Goal: Task Accomplishment & Management: Manage account settings

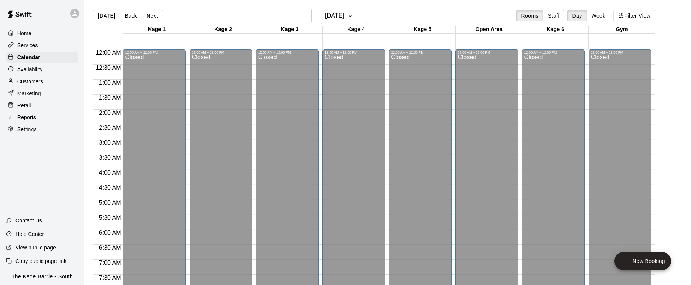
scroll to position [401, 0]
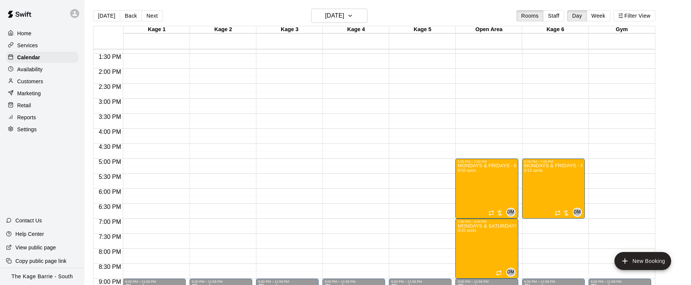
click at [40, 114] on div "Reports" at bounding box center [42, 117] width 72 height 11
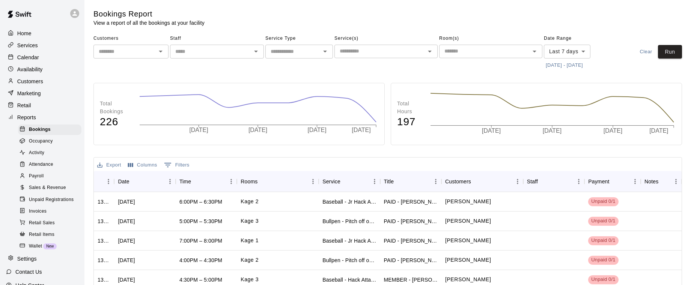
scroll to position [0, 0]
click at [63, 245] on div "Wallet New" at bounding box center [49, 246] width 63 height 11
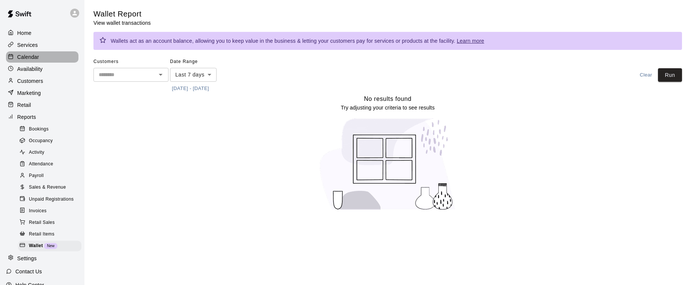
click at [38, 59] on p "Calendar" at bounding box center [28, 57] width 22 height 8
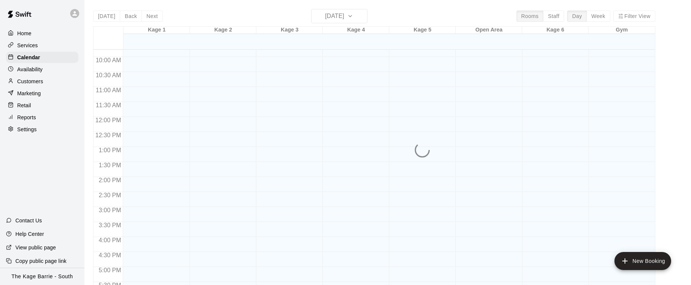
scroll to position [477, 0]
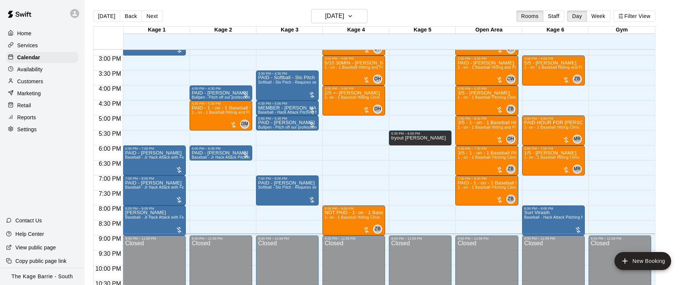
scroll to position [445, 0]
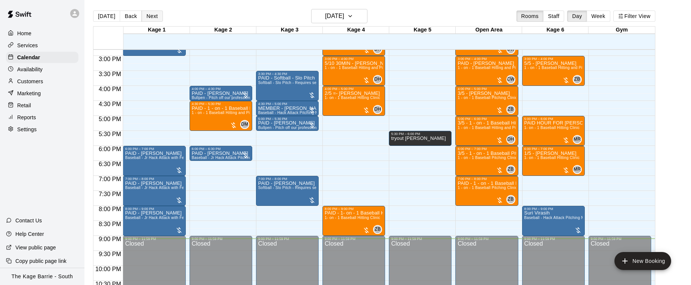
click at [154, 17] on button "Next" at bounding box center [152, 16] width 21 height 11
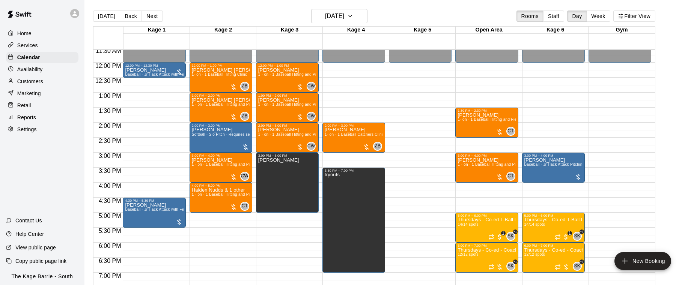
scroll to position [347, 0]
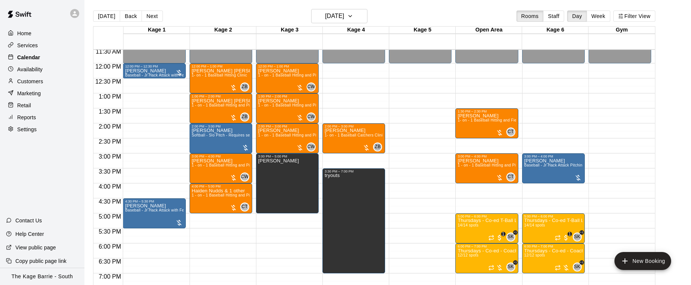
click at [54, 56] on div "Calendar" at bounding box center [42, 57] width 72 height 11
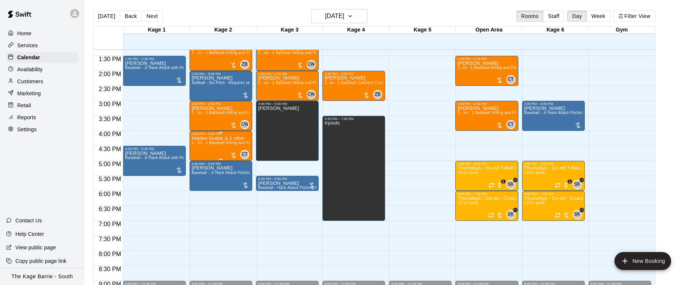
scroll to position [355, 0]
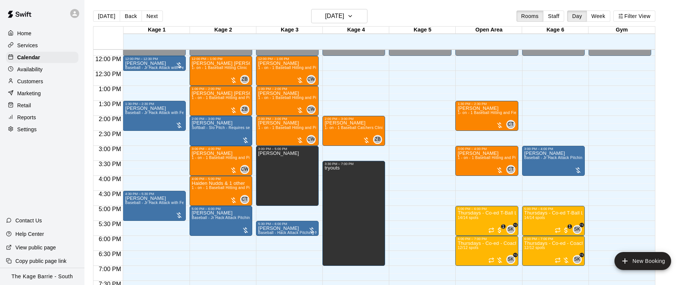
click at [58, 68] on div "Availability" at bounding box center [42, 69] width 72 height 11
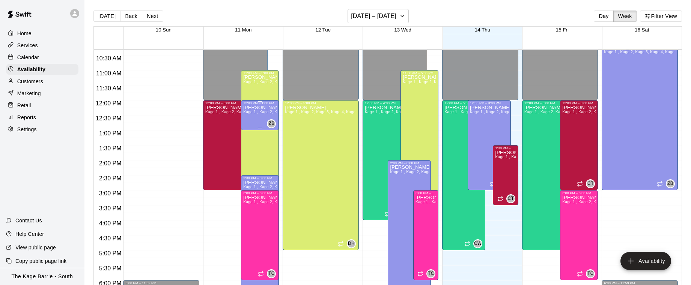
scroll to position [317, 0]
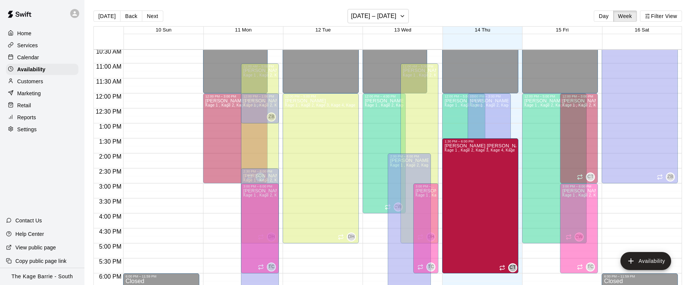
drag, startPoint x: 506, startPoint y: 197, endPoint x: 505, endPoint y: 276, distance: 79.2
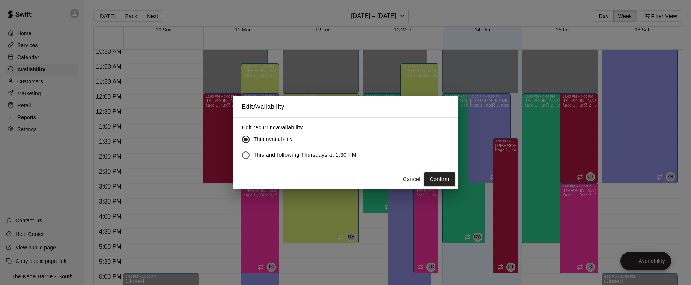
click at [451, 176] on button "Confirm" at bounding box center [440, 180] width 32 height 14
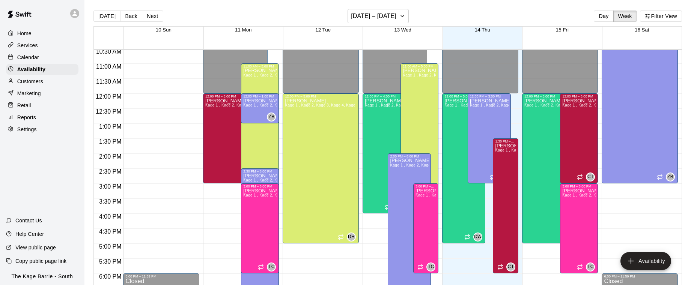
click at [24, 56] on p "Calendar" at bounding box center [28, 58] width 22 height 8
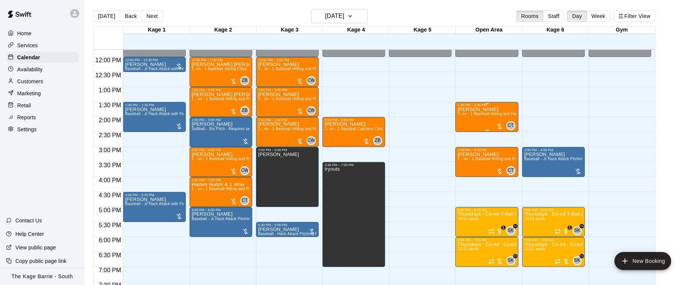
scroll to position [353, 0]
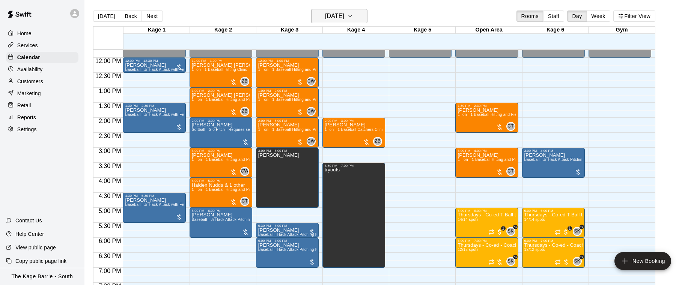
click at [353, 15] on icon "button" at bounding box center [350, 16] width 6 height 9
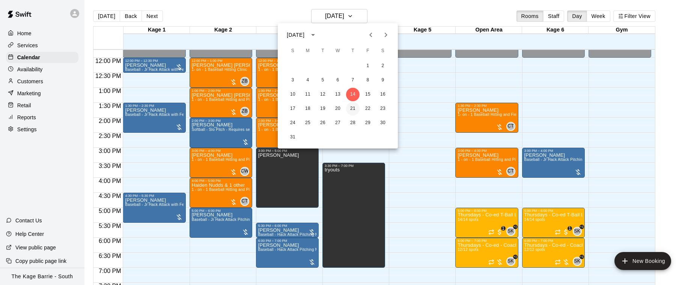
click at [359, 109] on button "21" at bounding box center [353, 109] width 14 height 14
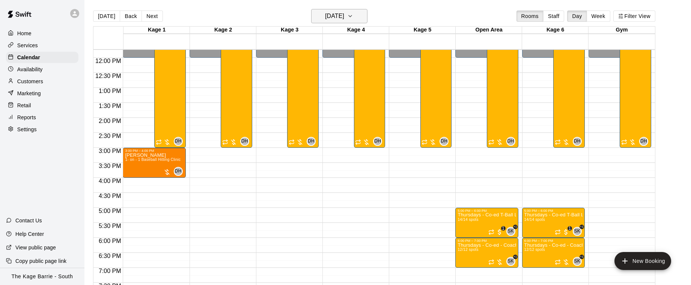
click at [353, 15] on icon "button" at bounding box center [350, 16] width 6 height 9
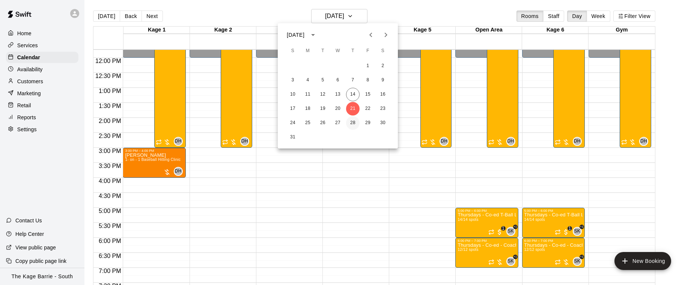
click at [355, 123] on button "28" at bounding box center [353, 123] width 14 height 14
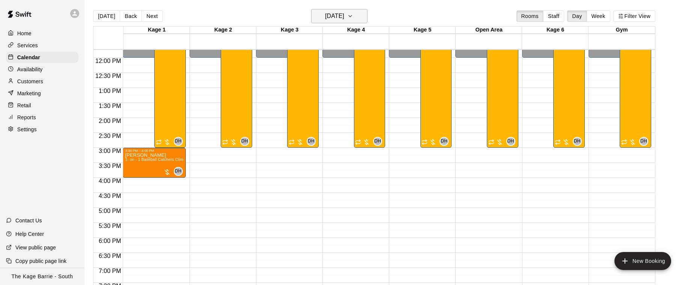
click at [353, 19] on icon "button" at bounding box center [350, 16] width 6 height 9
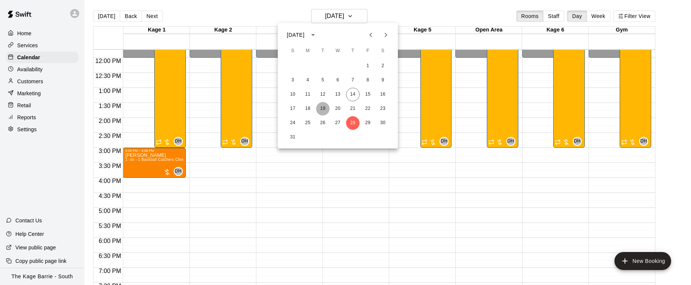
click at [322, 109] on button "19" at bounding box center [323, 109] width 14 height 14
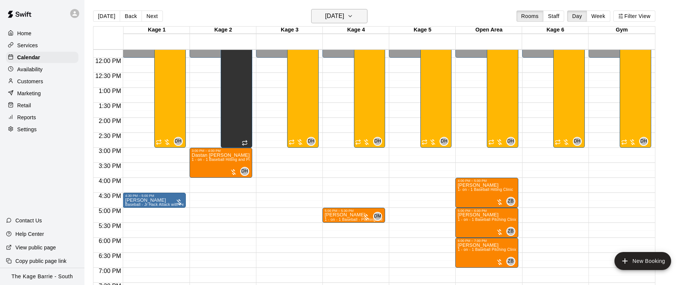
click at [353, 17] on icon "button" at bounding box center [350, 16] width 6 height 9
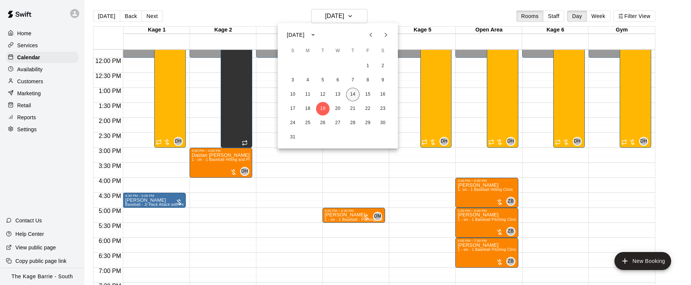
click at [356, 95] on button "14" at bounding box center [353, 95] width 14 height 14
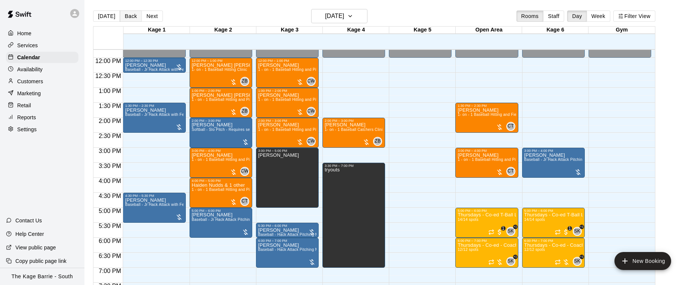
click at [131, 18] on button "Back" at bounding box center [131, 16] width 22 height 11
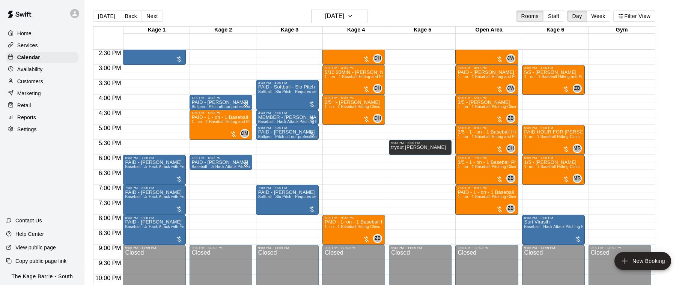
scroll to position [426, 0]
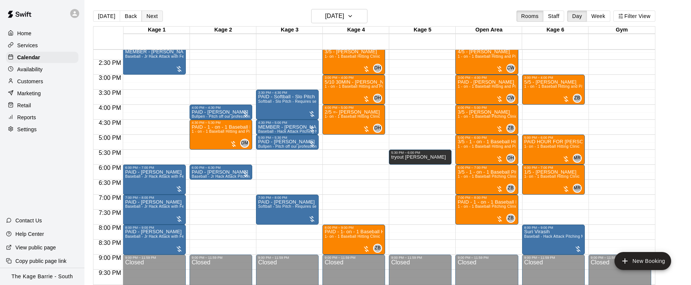
click at [151, 17] on button "Next" at bounding box center [152, 16] width 21 height 11
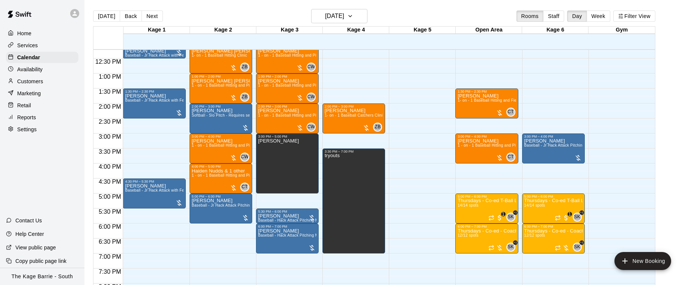
scroll to position [367, 0]
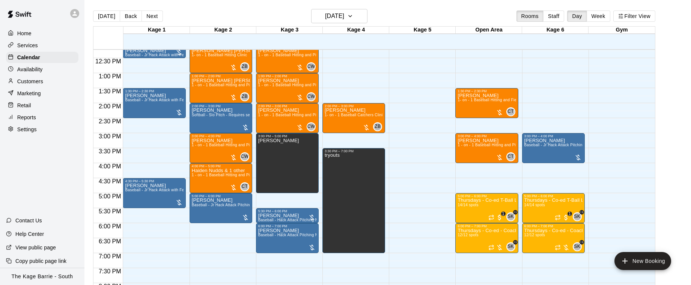
click at [551, 17] on button "Staff" at bounding box center [553, 16] width 21 height 11
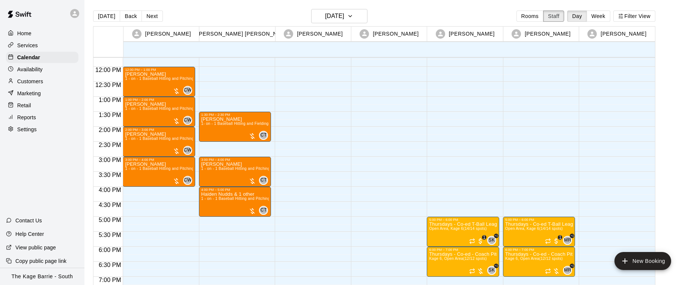
scroll to position [352, 0]
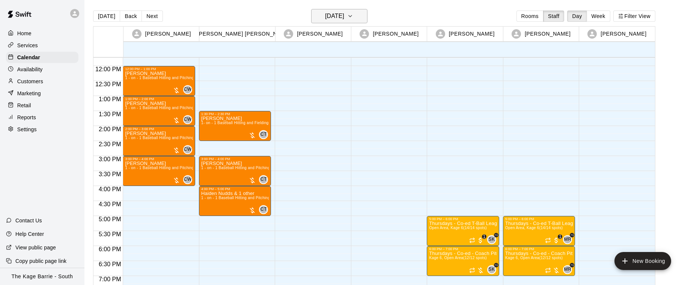
click at [353, 18] on icon "button" at bounding box center [350, 16] width 6 height 9
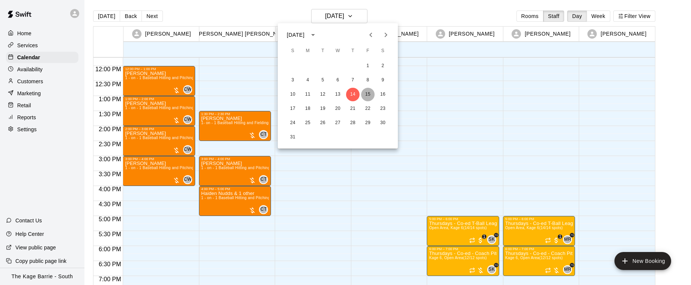
click at [369, 97] on button "15" at bounding box center [368, 95] width 14 height 14
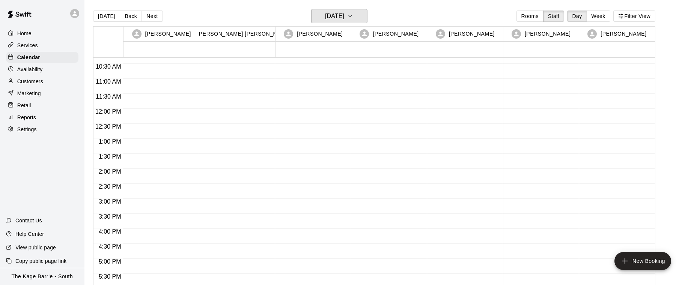
scroll to position [0, 0]
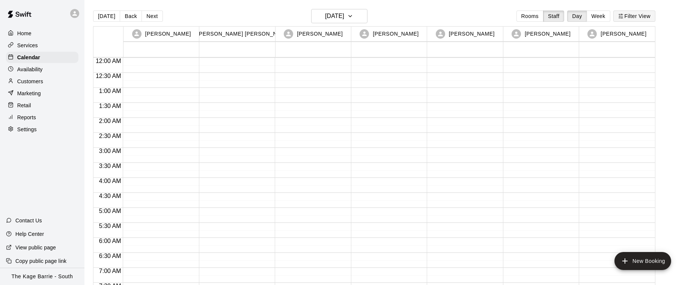
click at [639, 15] on button "Filter View" at bounding box center [635, 16] width 42 height 11
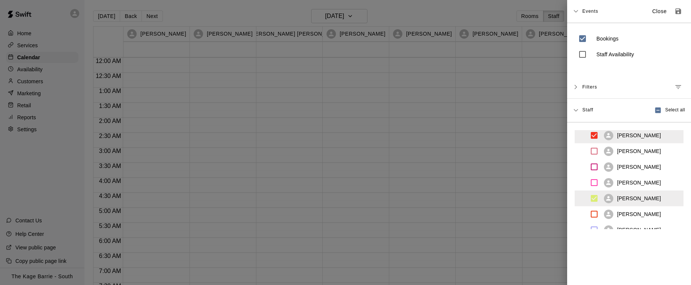
scroll to position [311, 0]
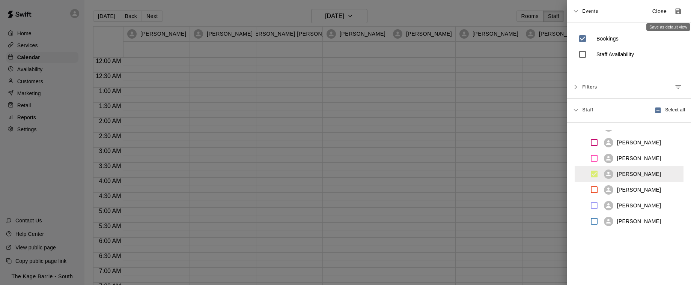
click at [679, 13] on icon "Save as default view" at bounding box center [679, 12] width 8 height 8
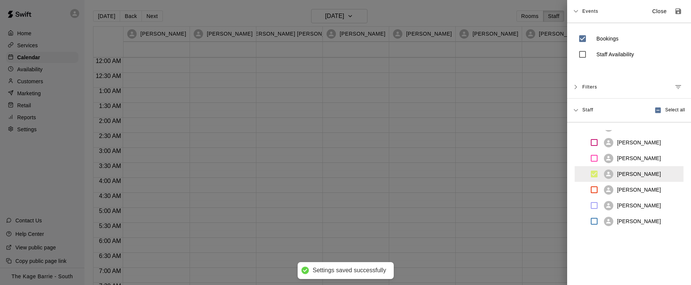
click at [389, 167] on div at bounding box center [345, 142] width 691 height 285
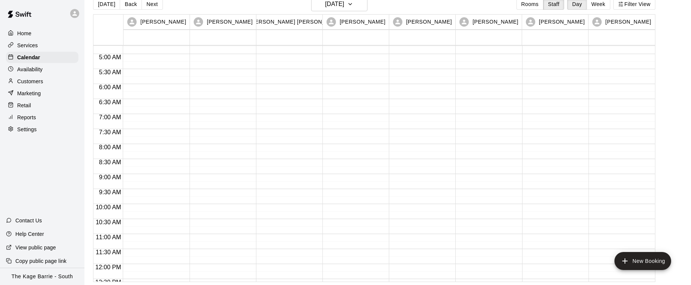
scroll to position [0, 0]
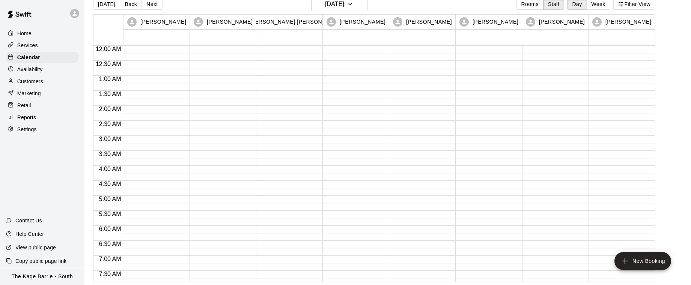
click at [48, 68] on div "Availability" at bounding box center [42, 69] width 72 height 11
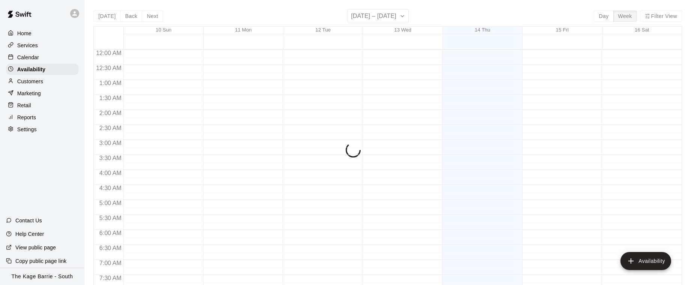
scroll to position [293, 0]
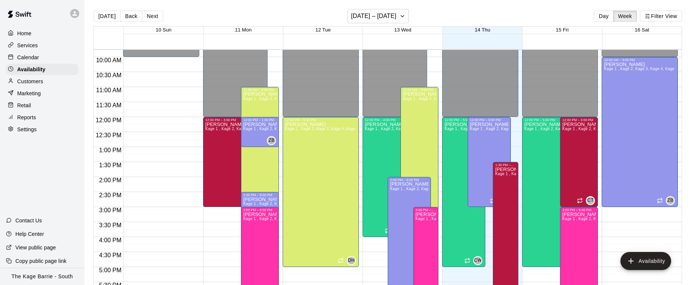
click at [47, 58] on div "Calendar" at bounding box center [42, 57] width 72 height 11
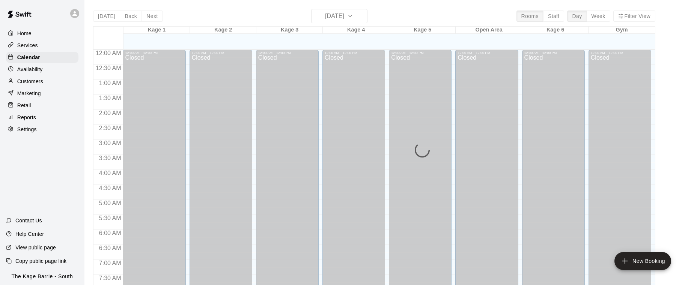
scroll to position [293, 0]
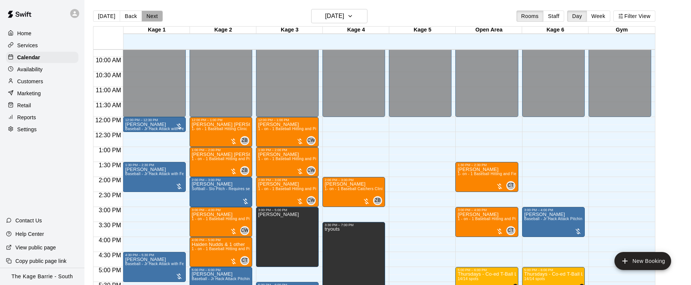
click at [151, 17] on button "Next" at bounding box center [152, 16] width 21 height 11
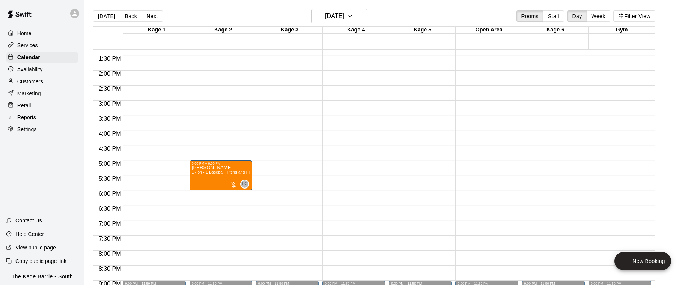
scroll to position [406, 0]
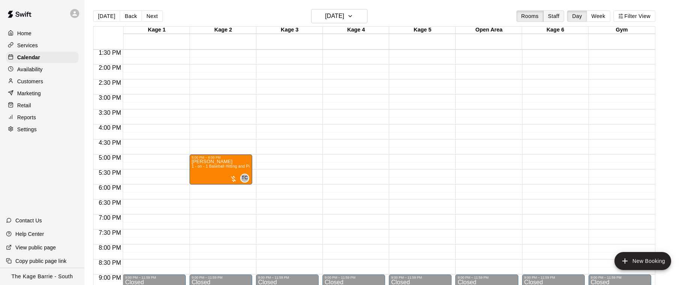
click at [556, 16] on button "Staff" at bounding box center [553, 16] width 21 height 11
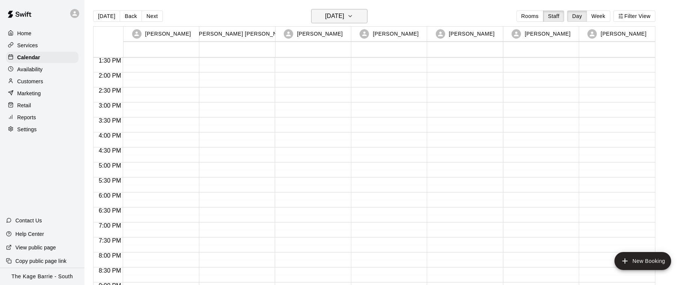
click at [353, 17] on icon "button" at bounding box center [350, 16] width 6 height 9
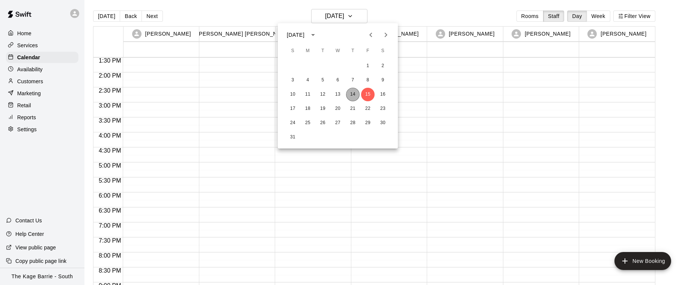
click at [353, 94] on button "14" at bounding box center [353, 95] width 14 height 14
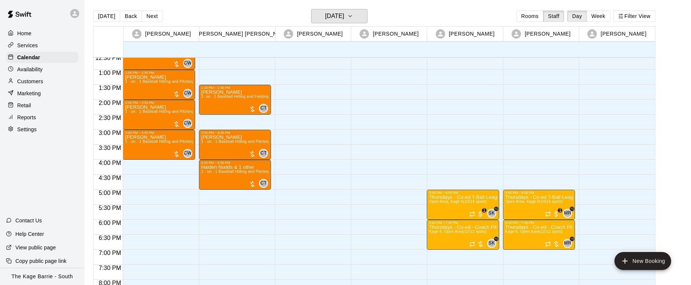
scroll to position [439, 0]
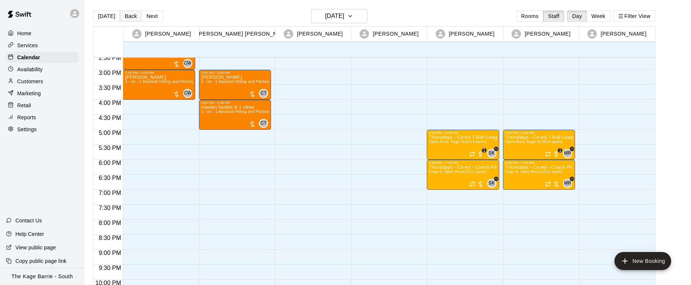
click at [130, 18] on button "Back" at bounding box center [131, 16] width 22 height 11
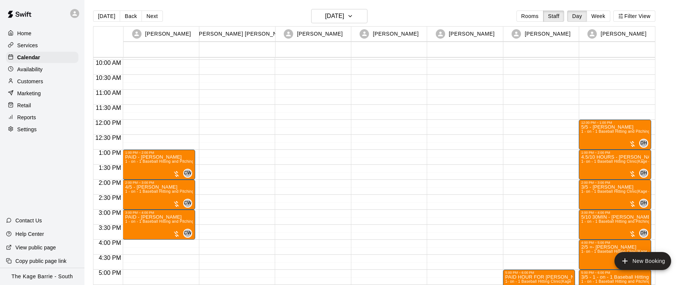
scroll to position [404, 0]
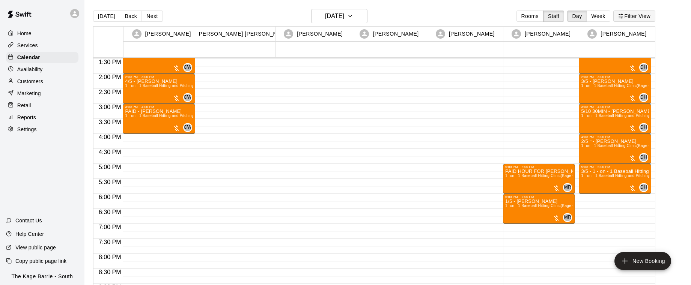
click at [642, 17] on button "Filter View" at bounding box center [635, 16] width 42 height 11
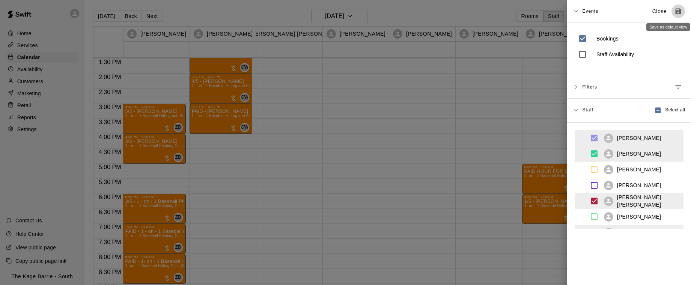
click at [680, 15] on button "Save as default view" at bounding box center [679, 12] width 14 height 14
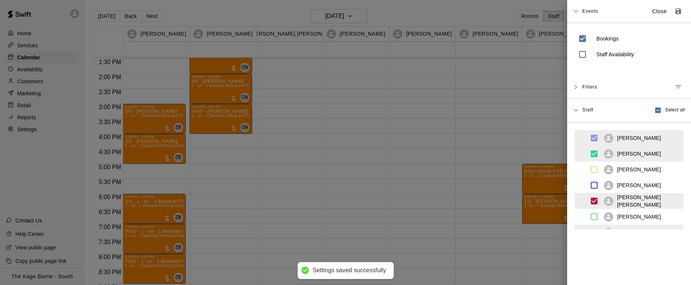
click at [305, 160] on div at bounding box center [345, 142] width 691 height 285
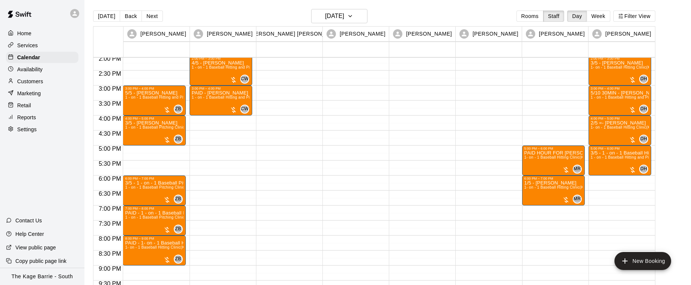
scroll to position [429, 0]
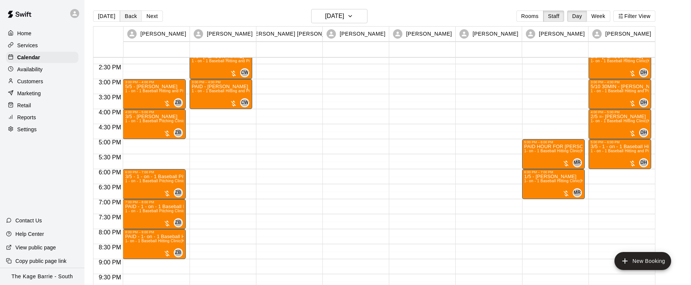
click at [130, 17] on button "Back" at bounding box center [131, 16] width 22 height 11
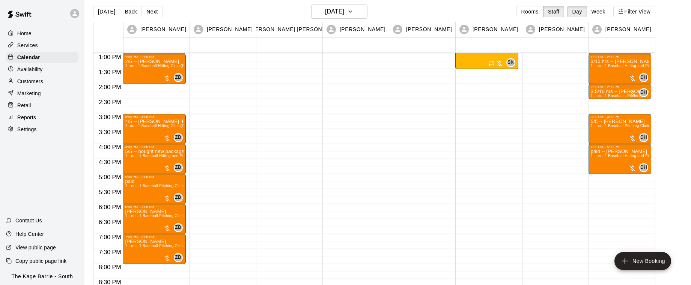
scroll to position [485, 0]
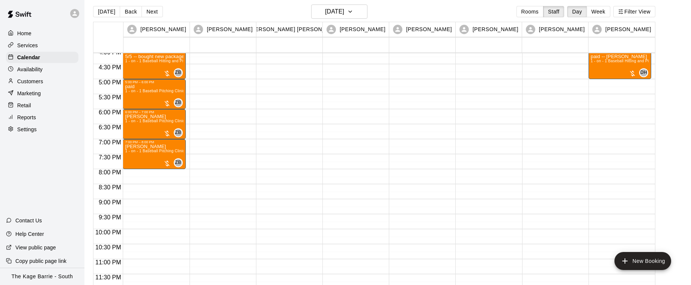
click at [129, 11] on button "Back" at bounding box center [131, 11] width 22 height 11
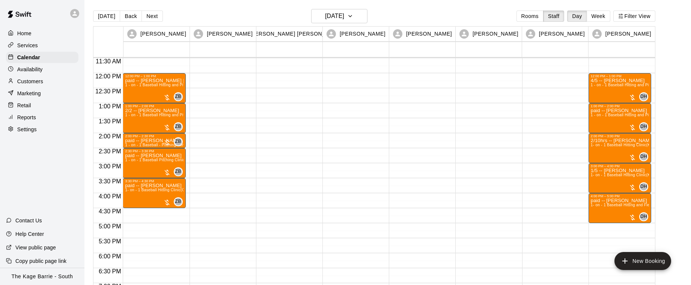
scroll to position [346, 0]
click at [353, 16] on icon "button" at bounding box center [350, 16] width 6 height 9
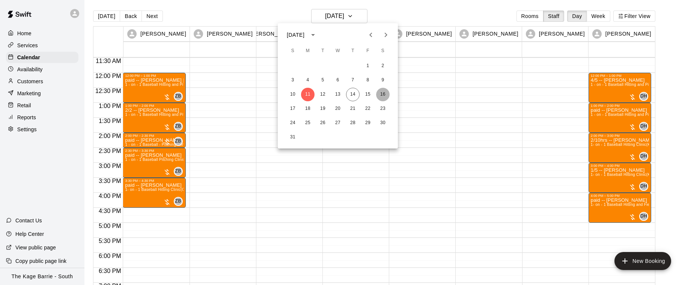
click at [381, 93] on button "16" at bounding box center [383, 95] width 14 height 14
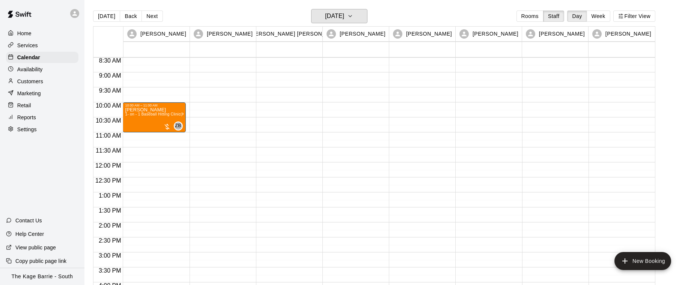
scroll to position [216, 0]
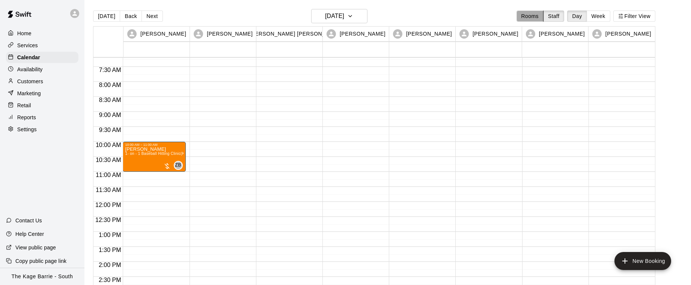
click at [532, 18] on button "Rooms" at bounding box center [530, 16] width 27 height 11
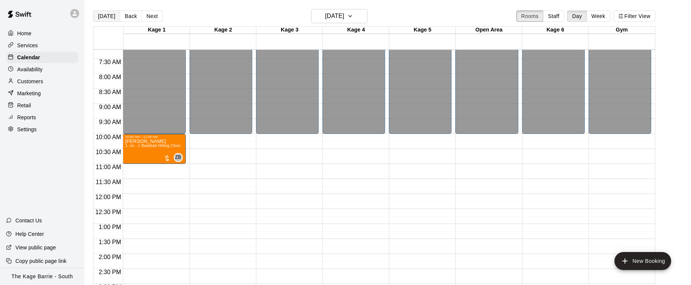
scroll to position [0, 0]
click at [101, 18] on button "Today" at bounding box center [106, 15] width 27 height 11
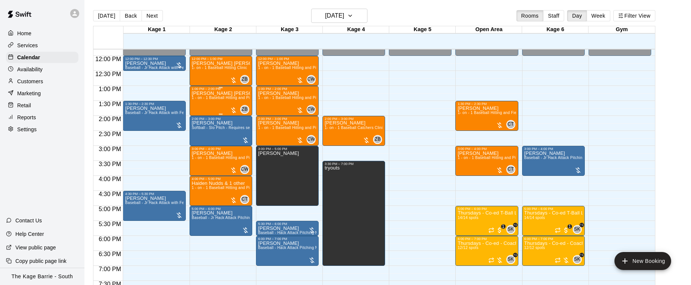
scroll to position [357, 0]
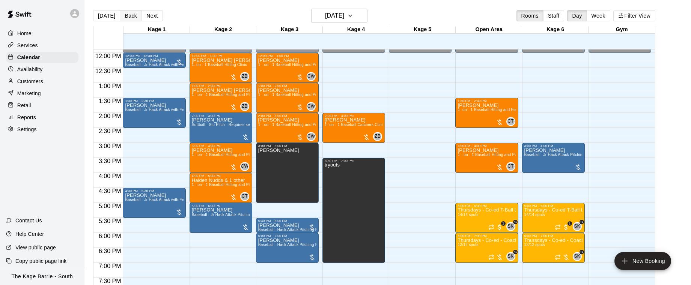
click at [130, 17] on button "Back" at bounding box center [131, 15] width 22 height 11
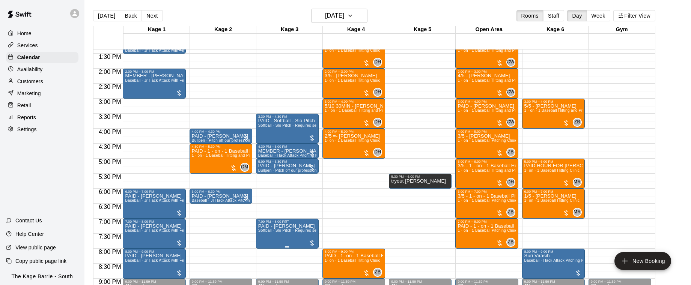
scroll to position [400, 0]
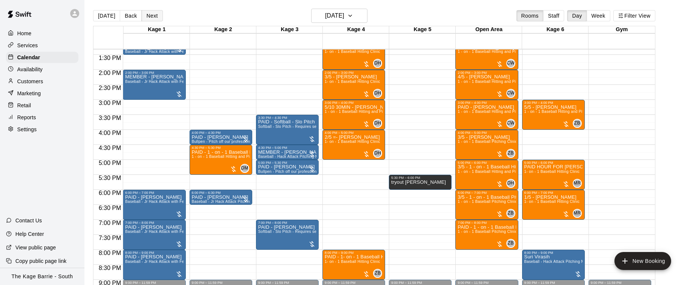
click at [154, 17] on button "Next" at bounding box center [152, 15] width 21 height 11
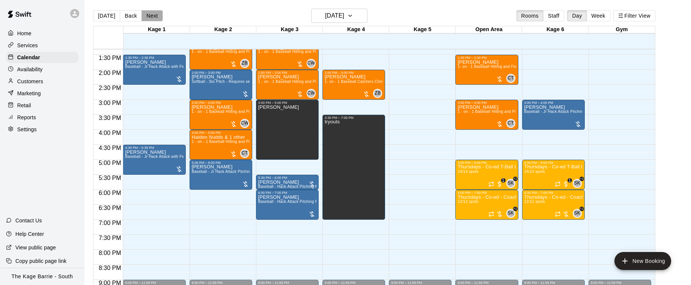
click at [153, 17] on button "Next" at bounding box center [152, 15] width 21 height 11
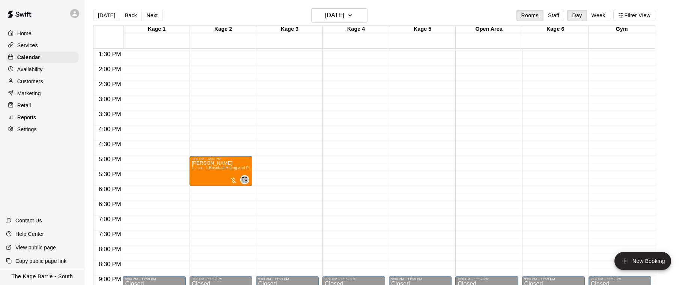
scroll to position [427, 0]
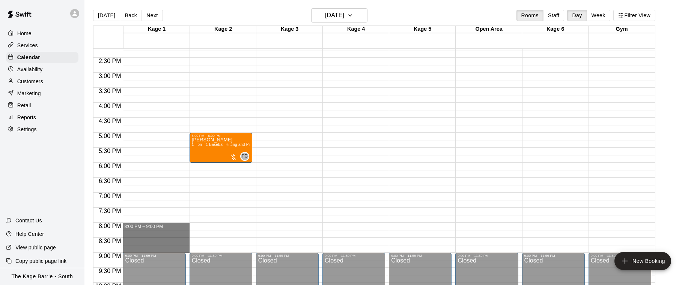
drag, startPoint x: 136, startPoint y: 224, endPoint x: 144, endPoint y: 249, distance: 26.8
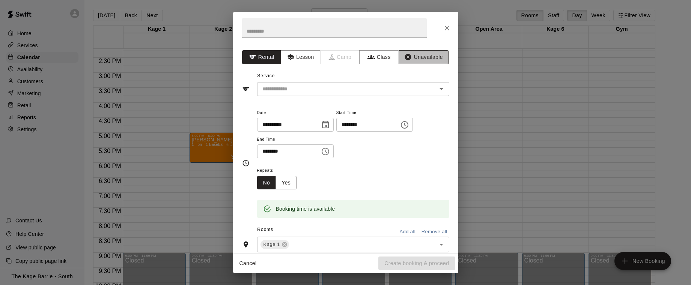
drag, startPoint x: 424, startPoint y: 61, endPoint x: 419, endPoint y: 60, distance: 5.1
click at [422, 61] on button "Unavailable" at bounding box center [424, 57] width 50 height 14
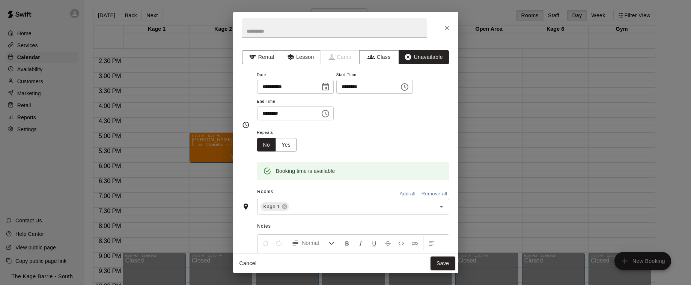
click at [408, 193] on button "Add all" at bounding box center [408, 195] width 24 height 12
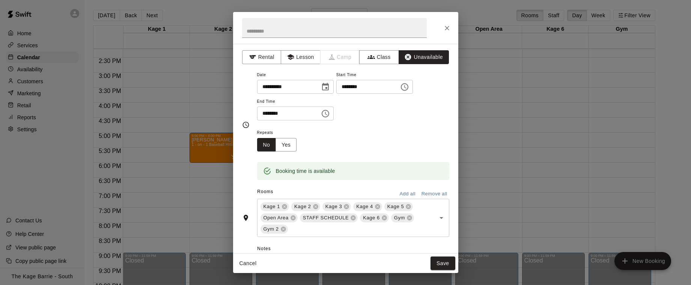
click at [447, 264] on button "Save" at bounding box center [443, 264] width 25 height 14
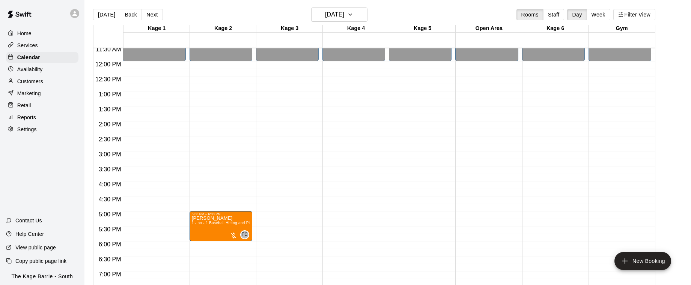
scroll to position [347, 0]
click at [105, 15] on button "Today" at bounding box center [106, 14] width 27 height 11
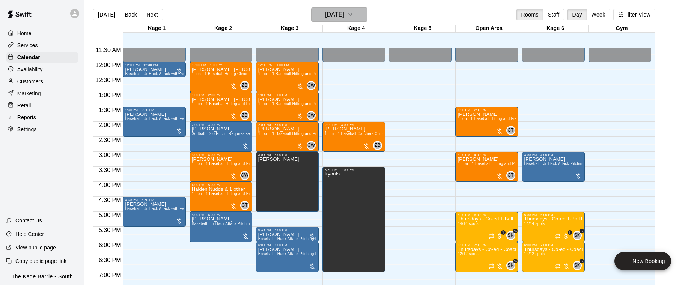
click at [352, 15] on icon "button" at bounding box center [350, 15] width 3 height 2
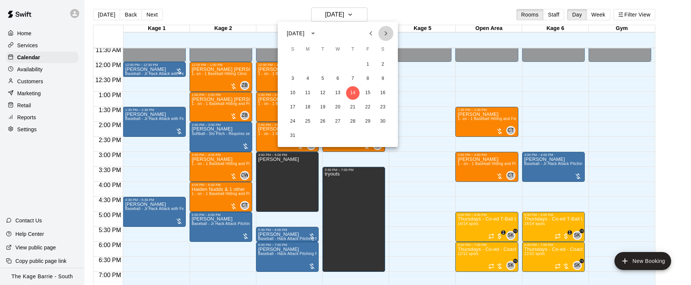
click at [389, 34] on icon "Next month" at bounding box center [386, 33] width 9 height 9
click at [324, 78] on button "9" at bounding box center [323, 79] width 14 height 14
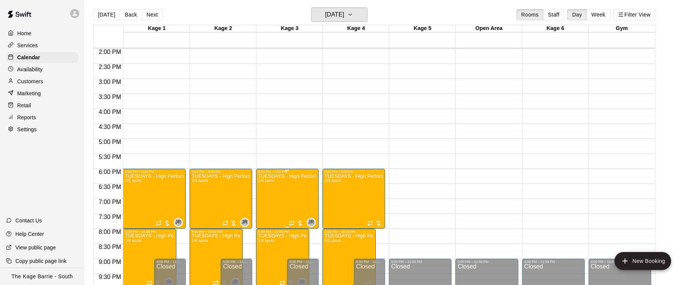
scroll to position [477, 0]
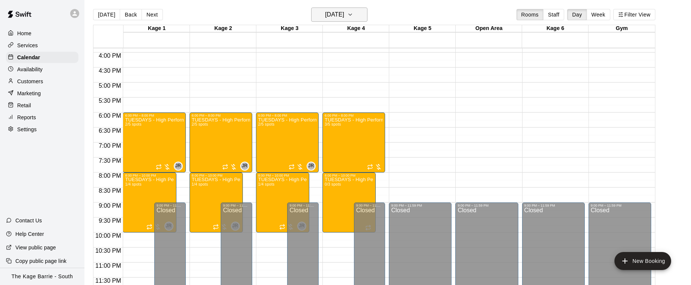
click at [365, 16] on button "Tuesday Sep 09" at bounding box center [339, 15] width 56 height 14
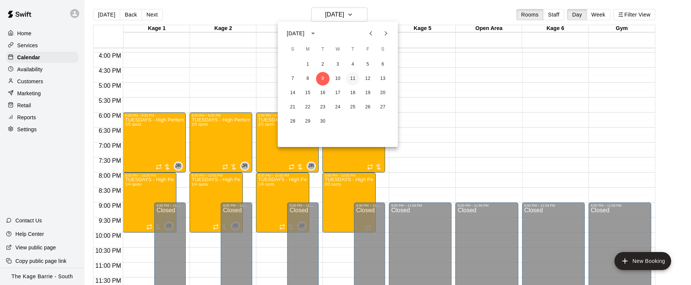
click at [354, 77] on button "11" at bounding box center [353, 79] width 14 height 14
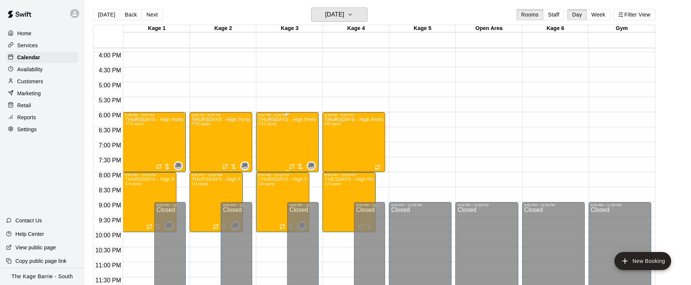
scroll to position [475, 0]
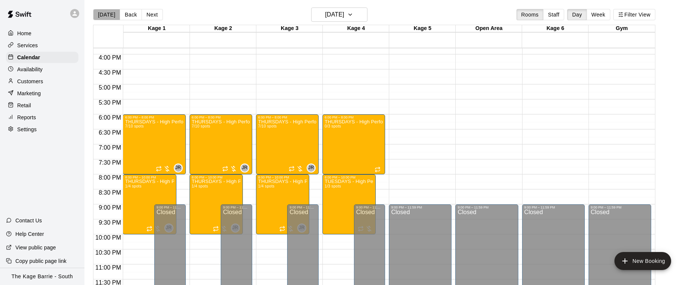
click at [109, 16] on button "Today" at bounding box center [106, 14] width 27 height 11
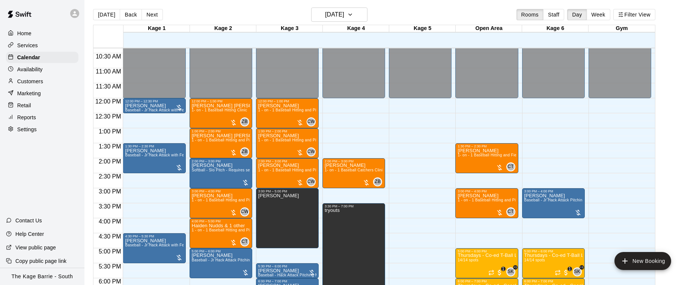
scroll to position [311, 0]
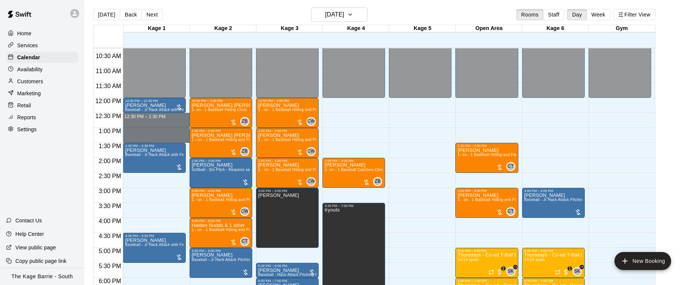
drag, startPoint x: 154, startPoint y: 115, endPoint x: 156, endPoint y: 142, distance: 27.1
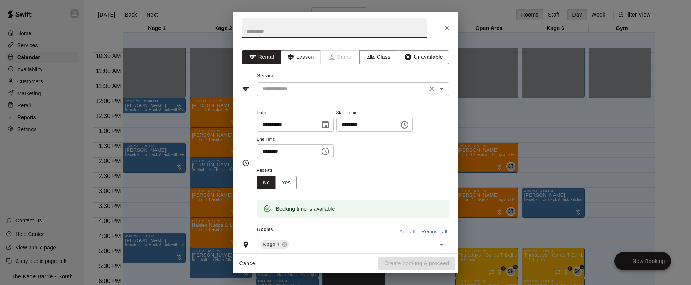
click at [391, 90] on input "text" at bounding box center [343, 89] width 166 height 9
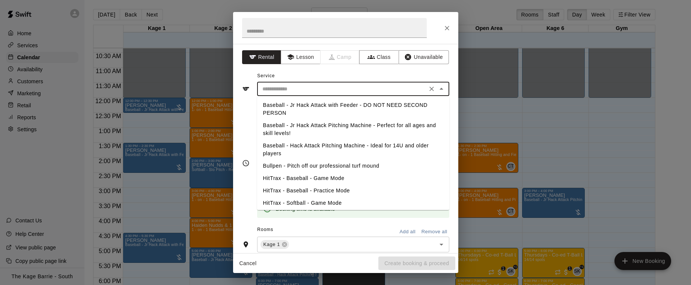
click at [393, 106] on li "Baseball - Jr Hack Attack with Feeder - DO NOT NEED SECOND PERSON" at bounding box center [353, 109] width 192 height 20
type input "**********"
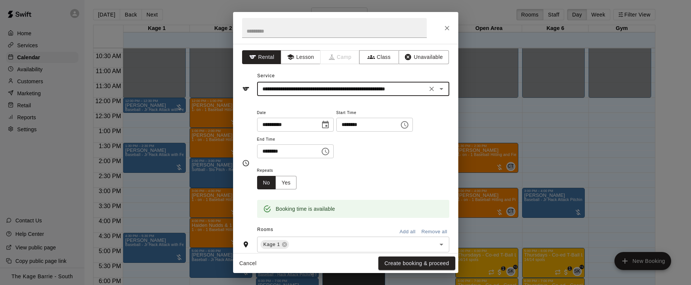
drag, startPoint x: 423, startPoint y: 266, endPoint x: 419, endPoint y: 266, distance: 4.5
click at [423, 266] on button "Create booking & proceed" at bounding box center [417, 264] width 77 height 14
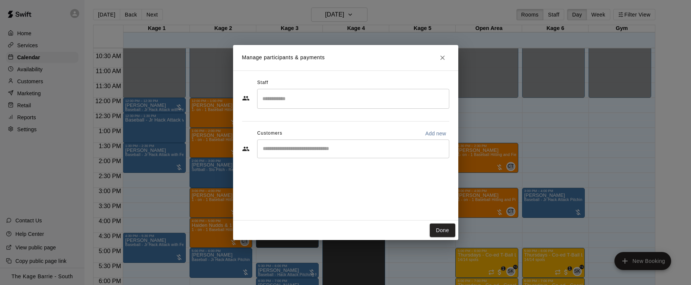
click at [438, 135] on p "Add new" at bounding box center [436, 134] width 21 height 8
select select "**"
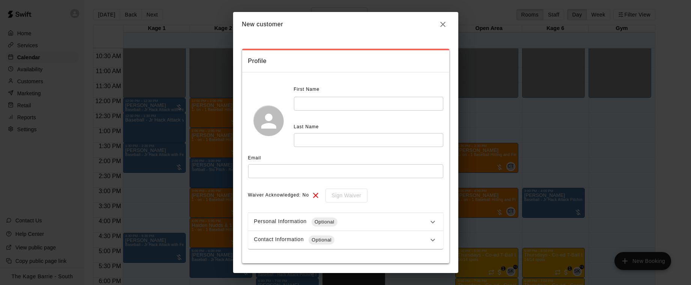
click at [337, 101] on input "text" at bounding box center [368, 104] width 149 height 14
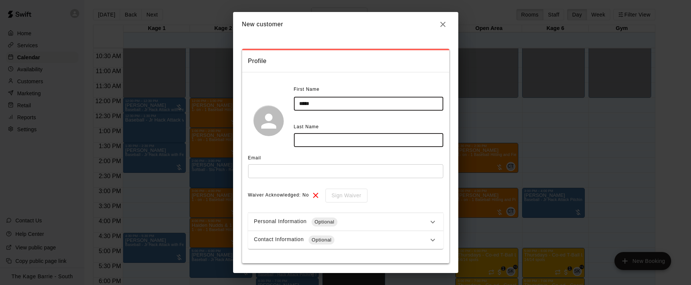
type input "*****"
drag, startPoint x: 340, startPoint y: 143, endPoint x: 253, endPoint y: 138, distance: 87.3
click at [253, 138] on div "First Name ***** ​ Last Name ******** ​" at bounding box center [345, 121] width 195 height 74
type input "********"
click at [268, 173] on input "text" at bounding box center [345, 172] width 195 height 14
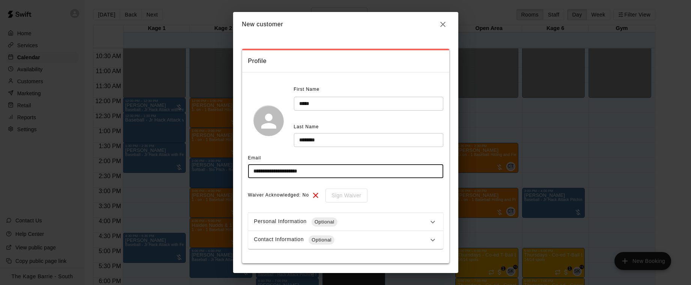
scroll to position [25, 0]
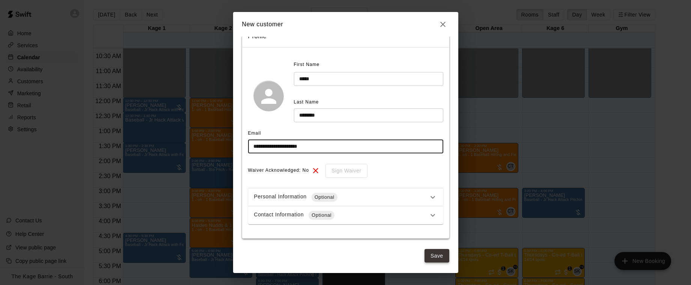
type input "**********"
click at [439, 259] on button "Save" at bounding box center [437, 256] width 25 height 14
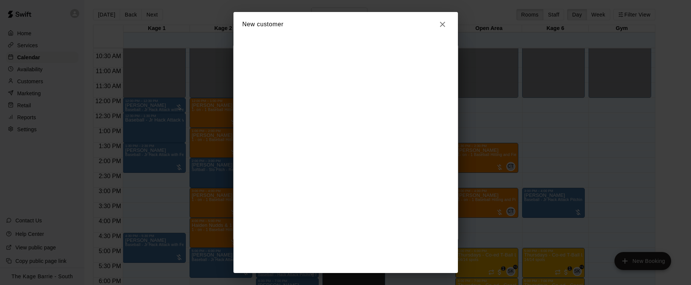
scroll to position [0, 0]
select select "**"
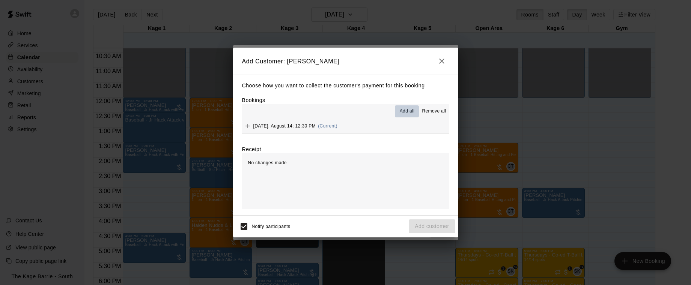
drag, startPoint x: 406, startPoint y: 113, endPoint x: 423, endPoint y: 130, distance: 23.9
click at [406, 113] on span "Add all" at bounding box center [407, 112] width 15 height 8
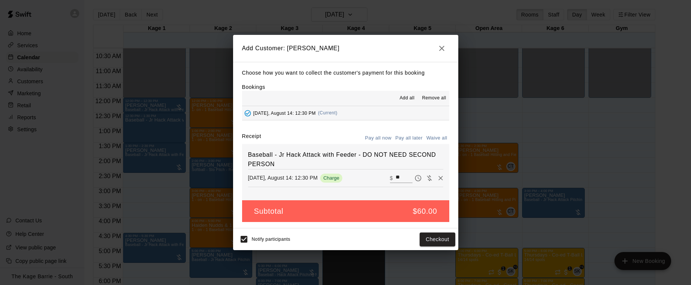
click at [416, 138] on button "Pay all later" at bounding box center [409, 139] width 31 height 12
click at [436, 239] on button "Add customer" at bounding box center [432, 240] width 46 height 14
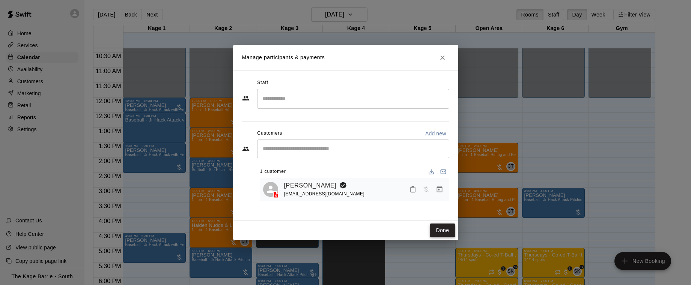
click at [443, 231] on button "Done" at bounding box center [442, 231] width 25 height 14
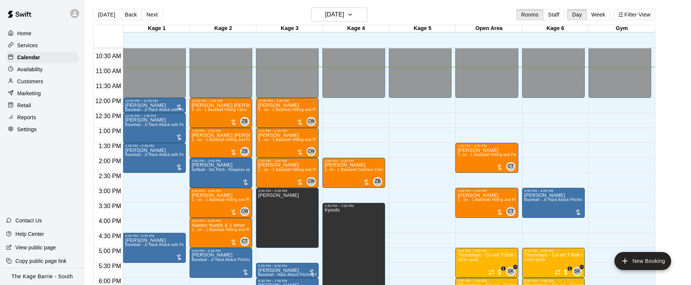
click at [43, 129] on div "Settings" at bounding box center [42, 129] width 72 height 11
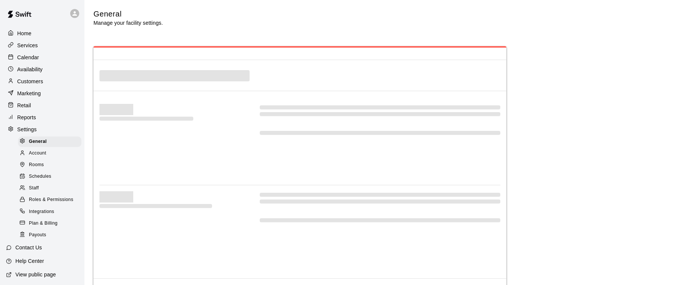
select select "**"
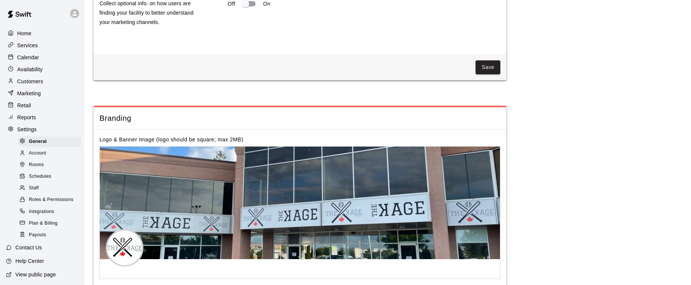
scroll to position [1416, 0]
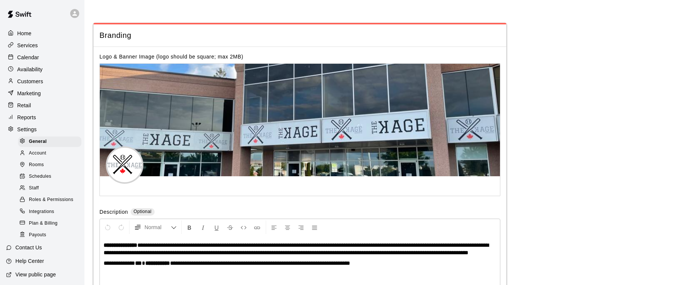
click at [43, 187] on div "Staff" at bounding box center [49, 188] width 63 height 11
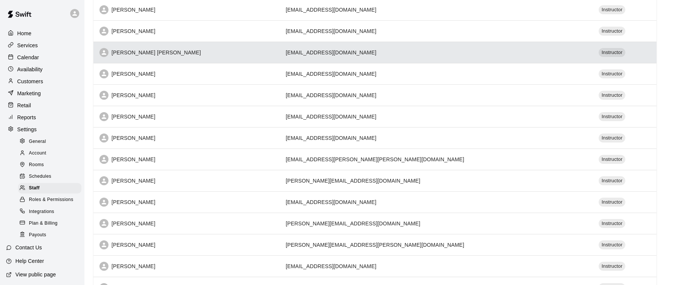
scroll to position [145, 0]
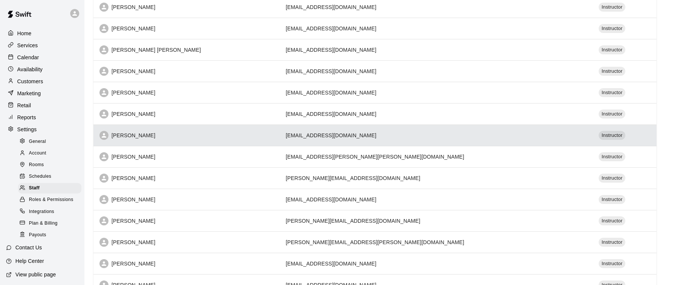
click at [265, 136] on div "[PERSON_NAME]" at bounding box center [187, 135] width 174 height 9
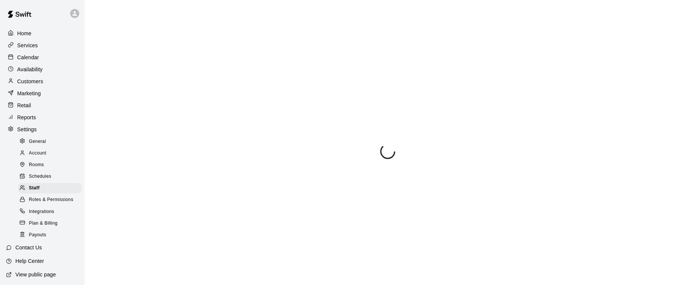
select select "**"
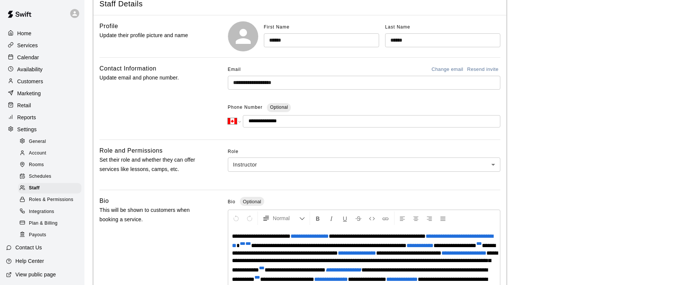
scroll to position [65, 0]
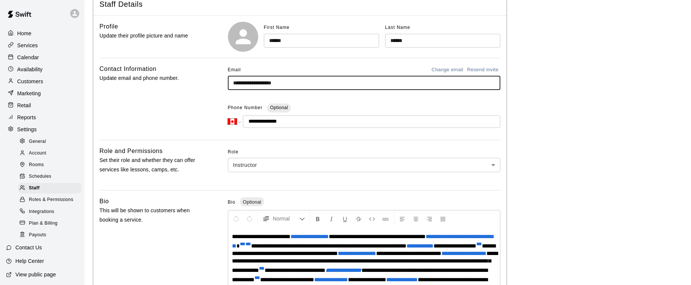
drag, startPoint x: 270, startPoint y: 85, endPoint x: 225, endPoint y: 85, distance: 44.7
click at [225, 85] on div "**********" at bounding box center [300, 99] width 401 height 70
click at [40, 57] on div "Calendar" at bounding box center [42, 57] width 72 height 11
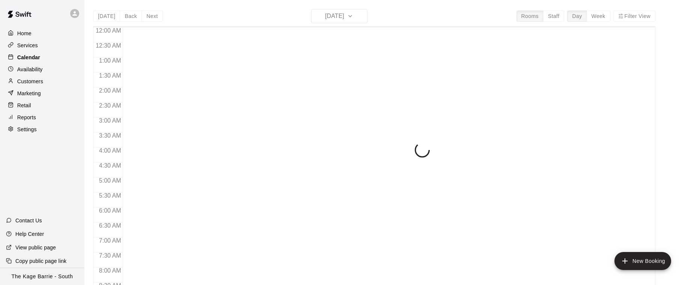
scroll to position [334, 0]
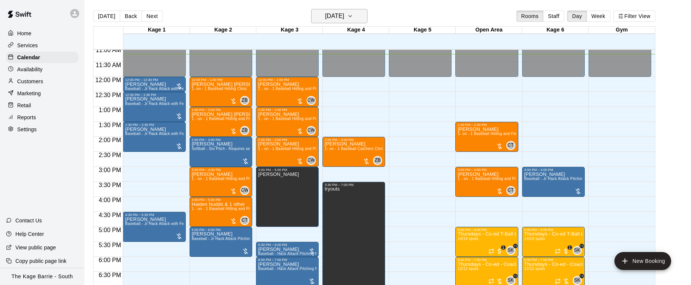
click at [353, 15] on icon "button" at bounding box center [350, 16] width 6 height 9
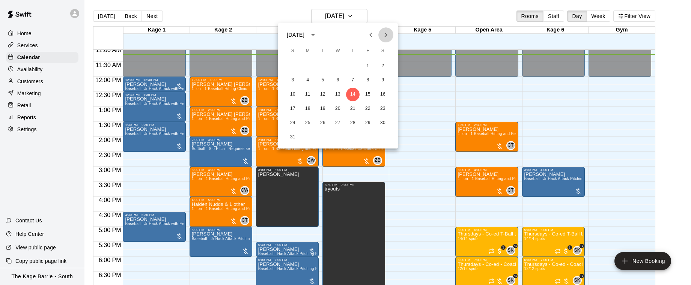
click at [388, 36] on icon "Next month" at bounding box center [386, 34] width 9 height 9
click at [323, 83] on button "9" at bounding box center [323, 81] width 14 height 14
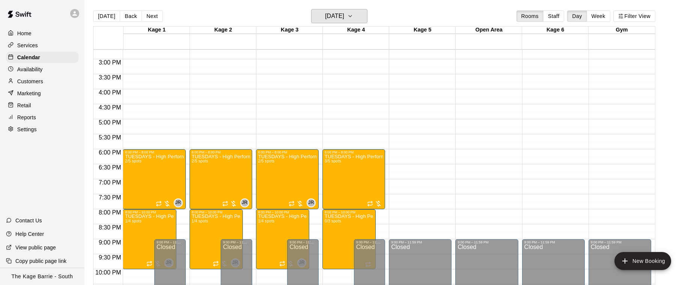
scroll to position [445, 0]
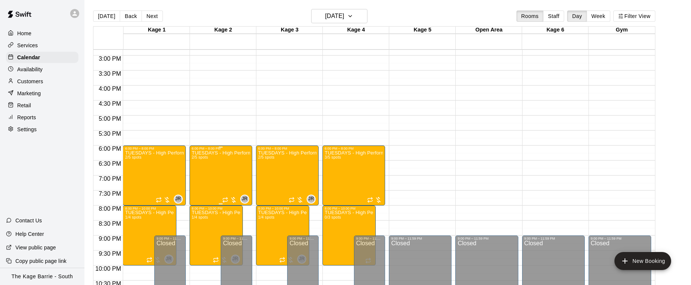
click at [203, 180] on img "edit" at bounding box center [199, 176] width 9 height 9
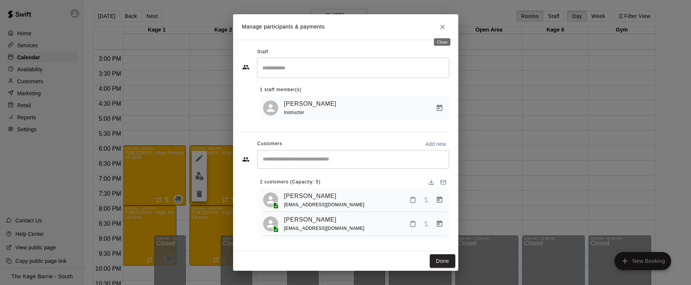
click at [444, 25] on icon "Close" at bounding box center [443, 27] width 8 height 8
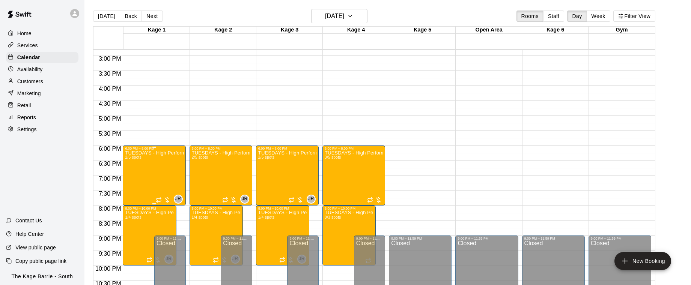
click at [136, 177] on img "edit" at bounding box center [133, 176] width 9 height 9
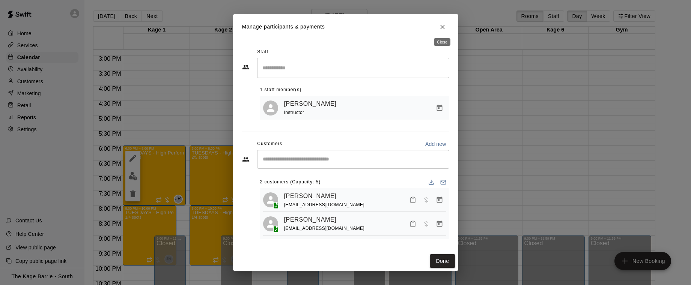
drag, startPoint x: 440, startPoint y: 26, endPoint x: 439, endPoint y: 30, distance: 4.3
click at [439, 26] on icon "Close" at bounding box center [443, 27] width 8 height 8
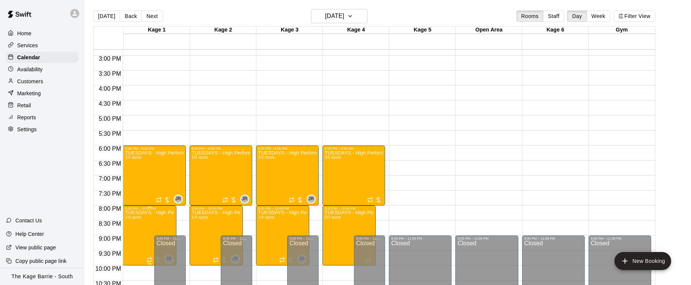
click at [136, 237] on img "edit" at bounding box center [133, 236] width 9 height 9
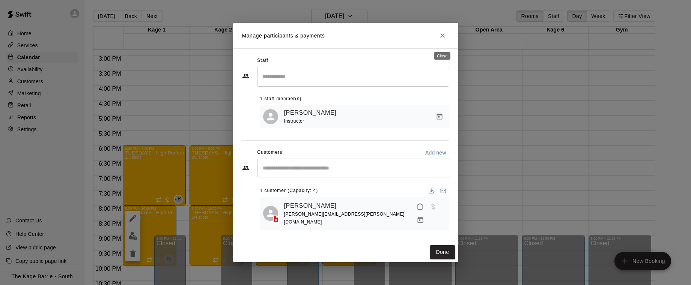
click at [445, 39] on icon "Close" at bounding box center [443, 36] width 8 height 8
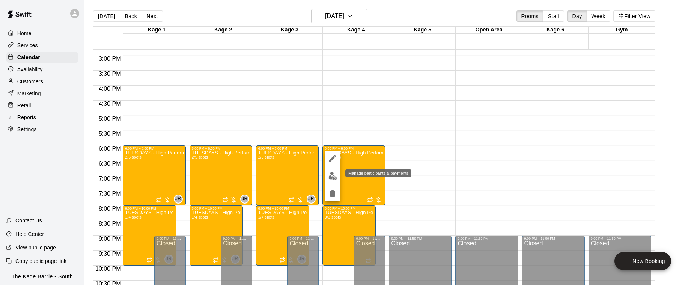
click at [338, 177] on button "edit" at bounding box center [332, 176] width 15 height 15
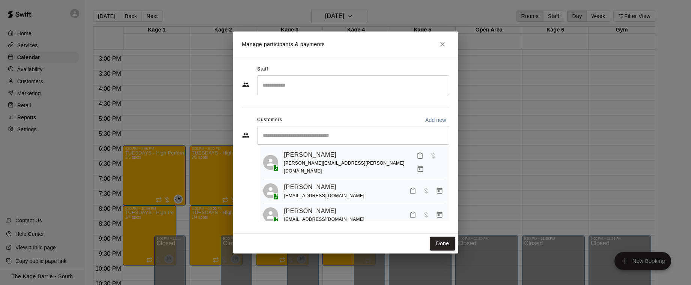
scroll to position [19, 0]
drag, startPoint x: 307, startPoint y: 163, endPoint x: 281, endPoint y: 154, distance: 27.7
click at [281, 154] on div "Bryan Bedard bedard@rogers.com" at bounding box center [354, 162] width 183 height 27
copy div "Bryan Bedard bedard@rogers.com"
click at [445, 243] on button "Done" at bounding box center [442, 244] width 25 height 14
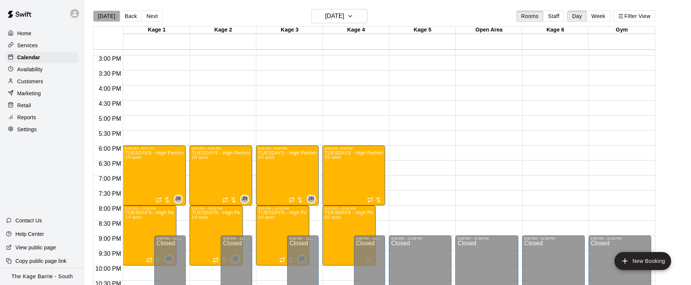
click at [107, 16] on button "Today" at bounding box center [106, 16] width 27 height 11
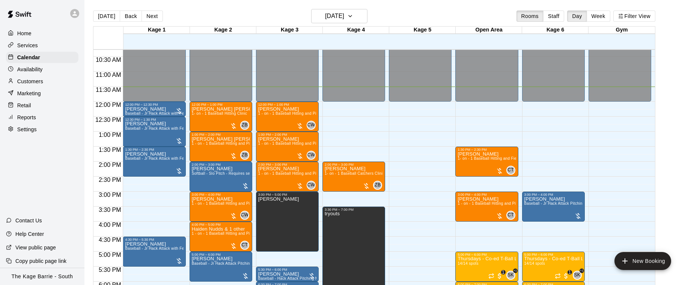
scroll to position [324, 0]
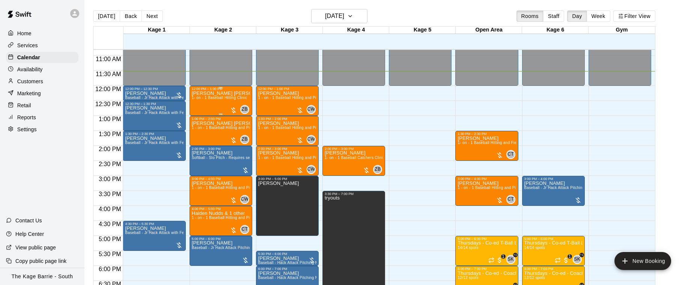
click at [209, 97] on span "1- on - 1 Baseball Hitting Clinic" at bounding box center [220, 98] width 56 height 4
click at [203, 99] on icon "edit" at bounding box center [199, 103] width 9 height 9
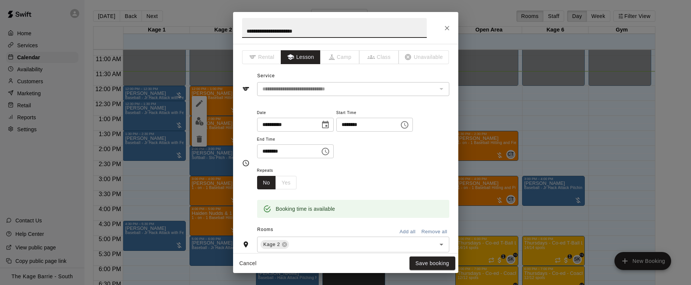
click at [263, 31] on input "**********" at bounding box center [334, 28] width 185 height 20
type input "*"
type input "**********"
click at [438, 266] on button "Save booking" at bounding box center [433, 264] width 46 height 14
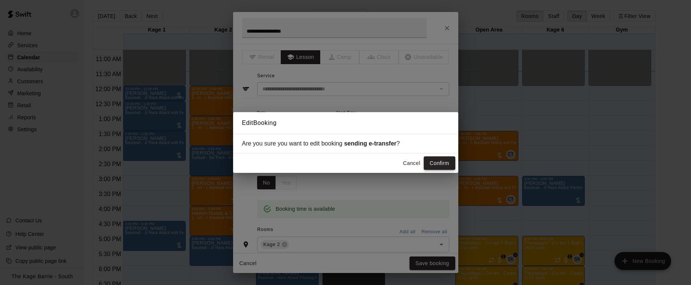
click at [438, 162] on button "Confirm" at bounding box center [440, 164] width 32 height 14
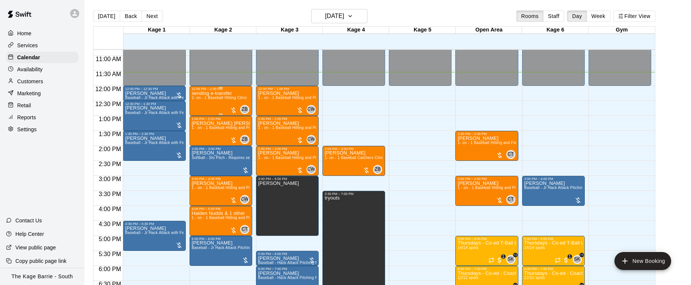
click at [208, 98] on span "1- on - 1 Baseball Hitting Clinic" at bounding box center [220, 98] width 56 height 4
click at [204, 101] on icon "edit" at bounding box center [199, 103] width 9 height 9
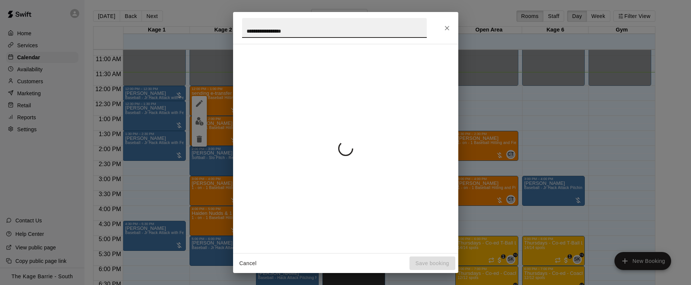
drag, startPoint x: 303, startPoint y: 32, endPoint x: 244, endPoint y: 32, distance: 59.3
click at [244, 32] on input "**********" at bounding box center [334, 28] width 185 height 20
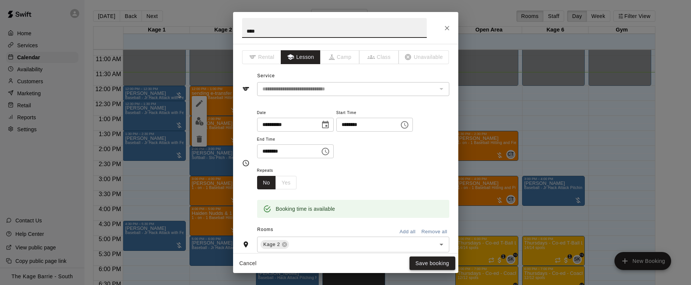
type input "****"
click at [438, 263] on button "Save booking" at bounding box center [433, 264] width 46 height 14
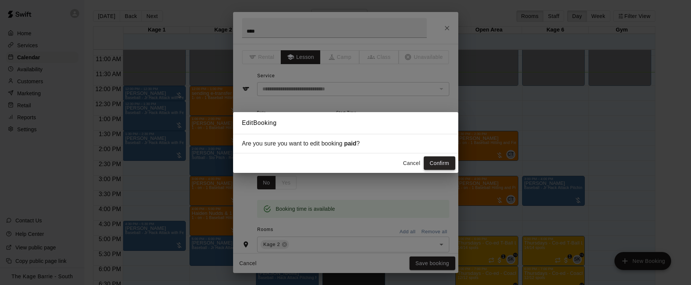
click at [439, 165] on button "Confirm" at bounding box center [440, 164] width 32 height 14
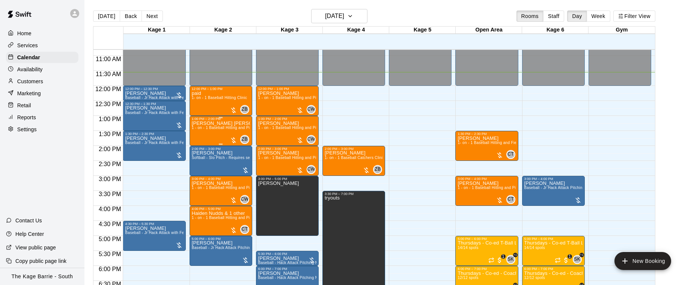
click at [204, 131] on div "Griffin McIntosh-Shepley 1 - on - 1 Baseball Hitting and Pitching Clinic" at bounding box center [221, 263] width 58 height 285
click at [202, 128] on icon "edit" at bounding box center [199, 128] width 9 height 9
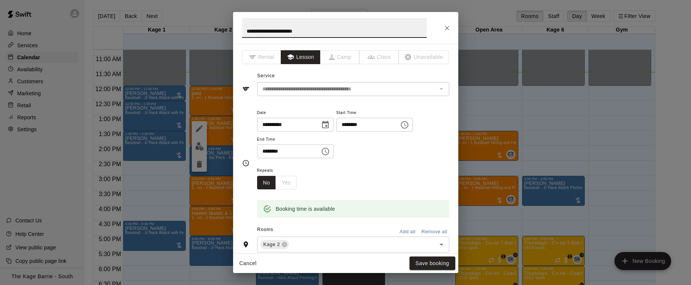
drag, startPoint x: 254, startPoint y: 30, endPoint x: 240, endPoint y: 30, distance: 14.3
click at [240, 30] on h2 "**********" at bounding box center [334, 28] width 203 height 32
type input "****"
click at [437, 265] on button "Save booking" at bounding box center [433, 264] width 46 height 14
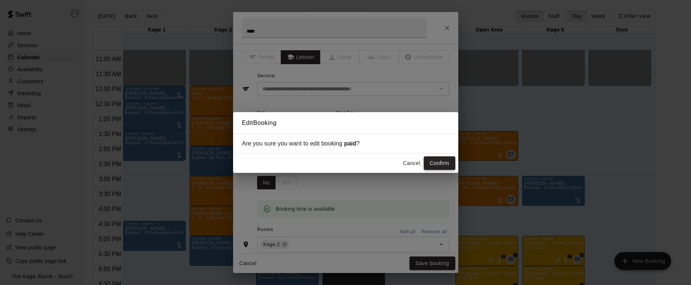
click at [444, 164] on button "Confirm" at bounding box center [440, 164] width 32 height 14
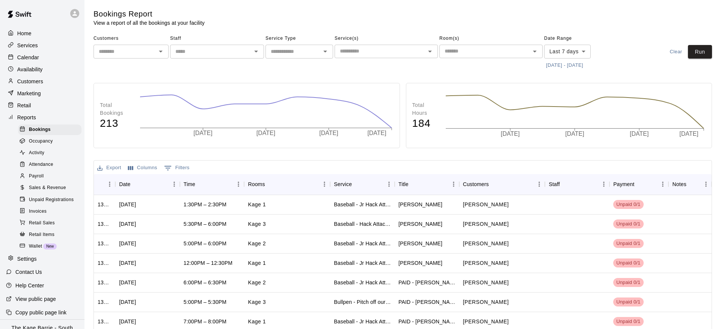
click at [210, 51] on input "text" at bounding box center [210, 51] width 77 height 9
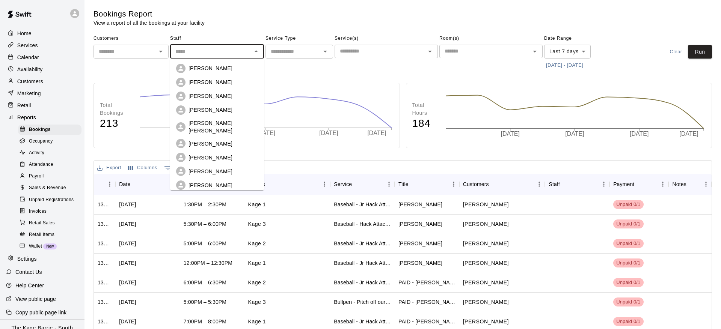
click at [223, 68] on div "[PERSON_NAME]" at bounding box center [223, 69] width 69 height 8
type input "**********"
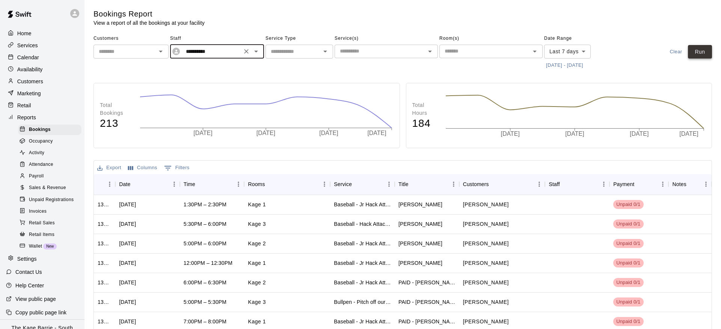
click at [702, 54] on button "Run" at bounding box center [700, 52] width 24 height 14
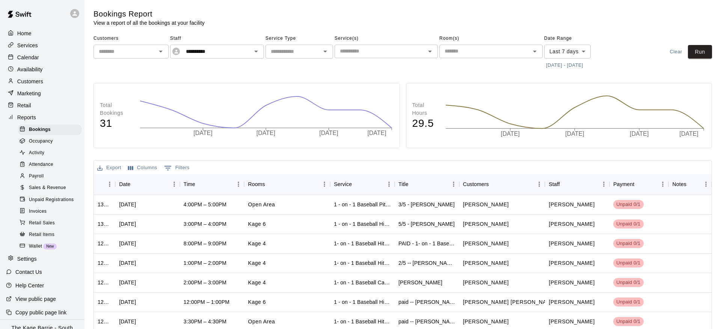
click at [578, 64] on button "[DATE] - [DATE]" at bounding box center [564, 66] width 41 height 12
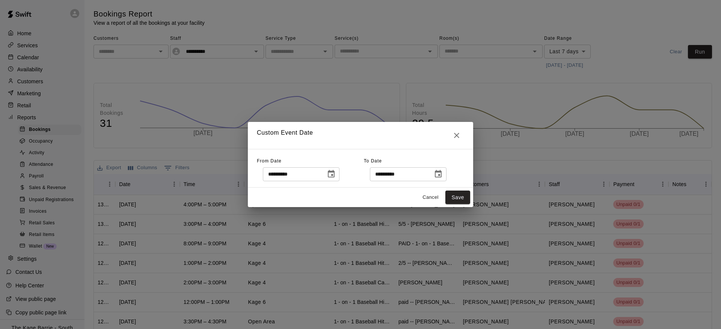
click at [336, 173] on icon "Choose date, selected date is Aug 7, 2025" at bounding box center [331, 174] width 9 height 9
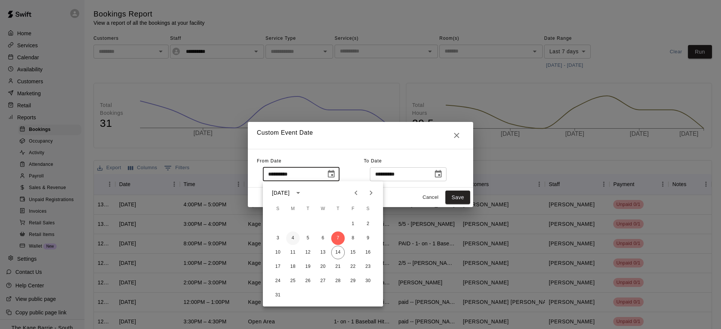
click at [293, 238] on button "4" at bounding box center [293, 239] width 14 height 14
type input "**********"
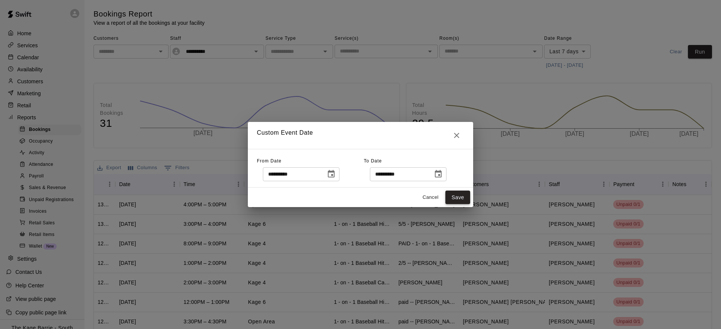
click at [462, 199] on button "Save" at bounding box center [457, 198] width 25 height 14
type input "******"
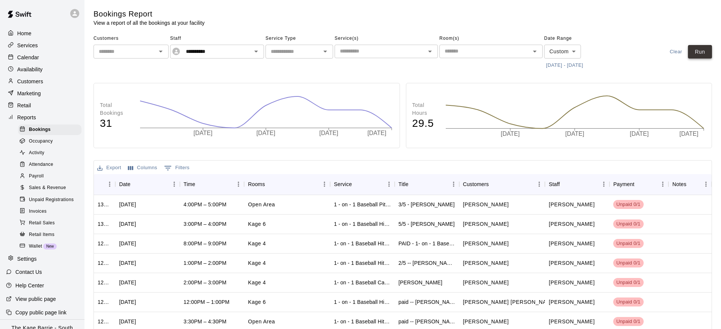
click at [708, 55] on button "Run" at bounding box center [700, 52] width 24 height 14
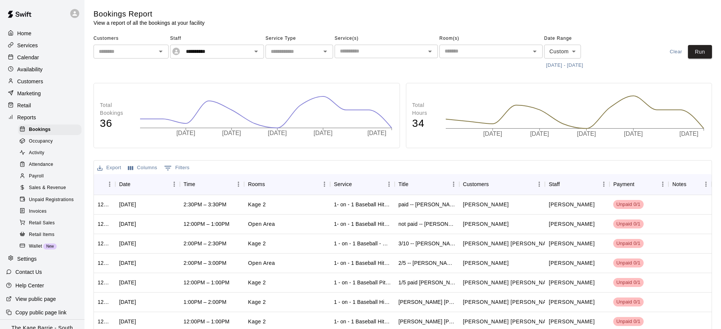
scroll to position [458, 0]
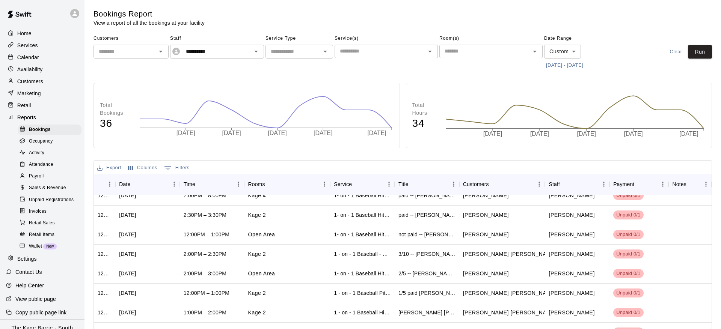
click at [572, 51] on body "**********" at bounding box center [360, 213] width 721 height 426
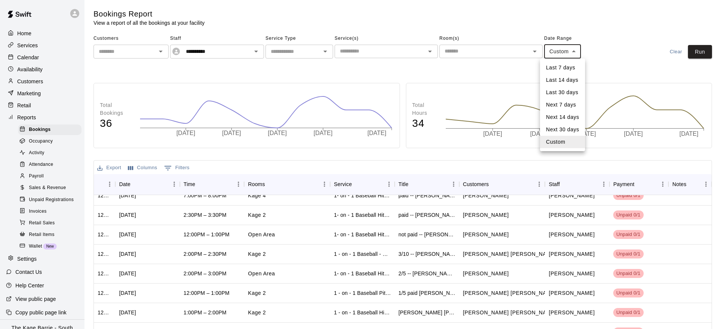
click at [602, 51] on div at bounding box center [360, 164] width 721 height 329
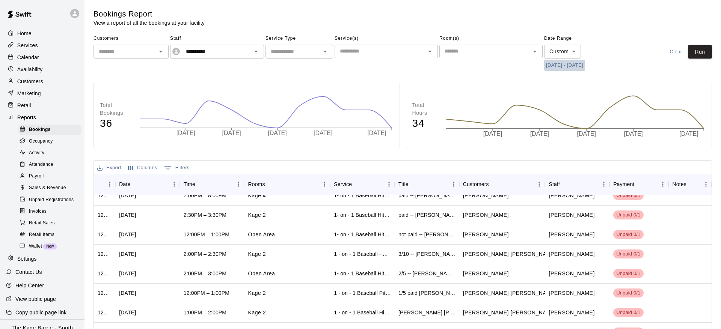
click at [573, 64] on button "[DATE] - [DATE]" at bounding box center [564, 66] width 41 height 12
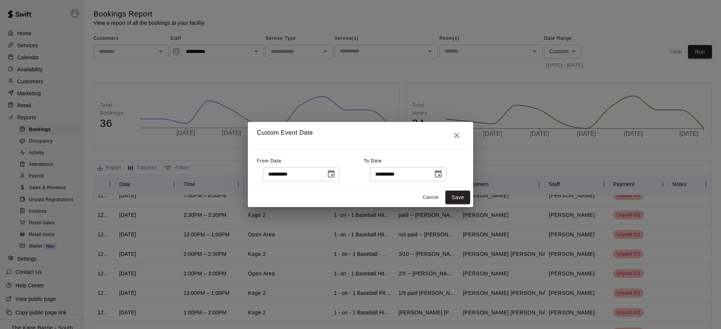
click at [334, 177] on icon "Choose date, selected date is Aug 4, 2025" at bounding box center [331, 174] width 7 height 8
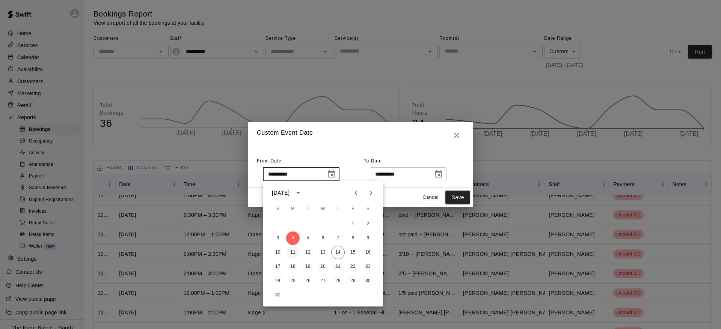
click at [294, 252] on button "11" at bounding box center [293, 253] width 14 height 14
type input "**********"
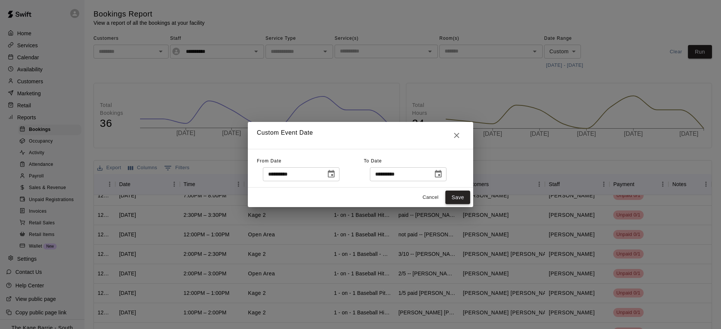
click at [453, 197] on button "Save" at bounding box center [457, 198] width 25 height 14
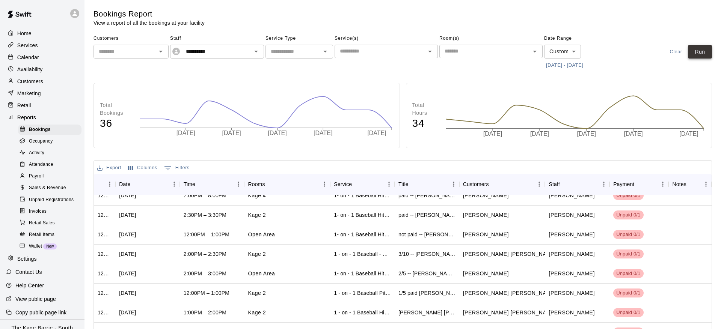
click at [701, 50] on button "Run" at bounding box center [700, 52] width 24 height 14
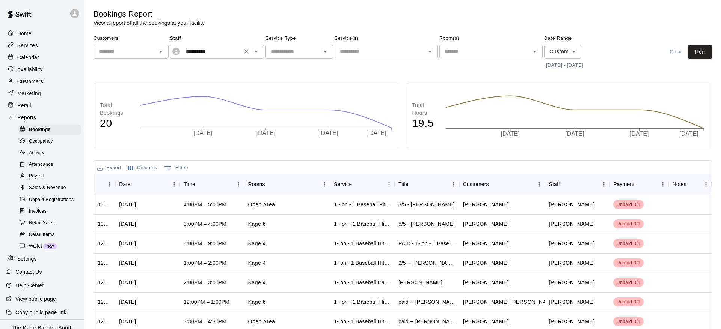
click at [256, 53] on icon "Open" at bounding box center [256, 51] width 9 height 9
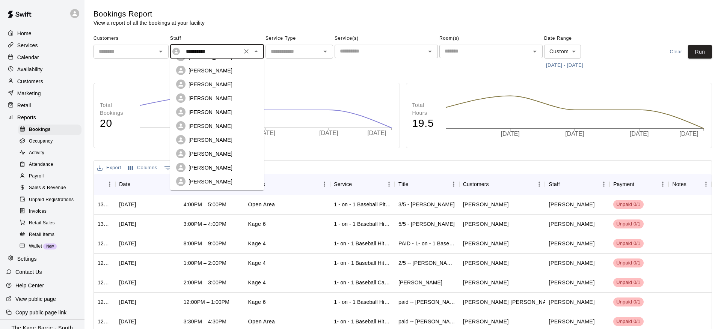
scroll to position [213, 0]
click at [223, 108] on div "[PERSON_NAME]" at bounding box center [223, 112] width 69 height 8
type input "**********"
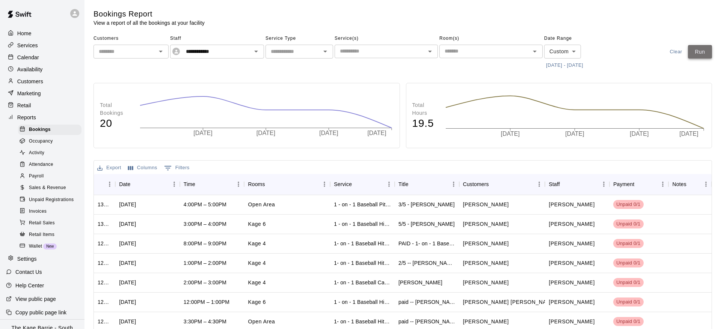
click at [699, 54] on button "Run" at bounding box center [700, 52] width 24 height 14
